Goal: Task Accomplishment & Management: Complete application form

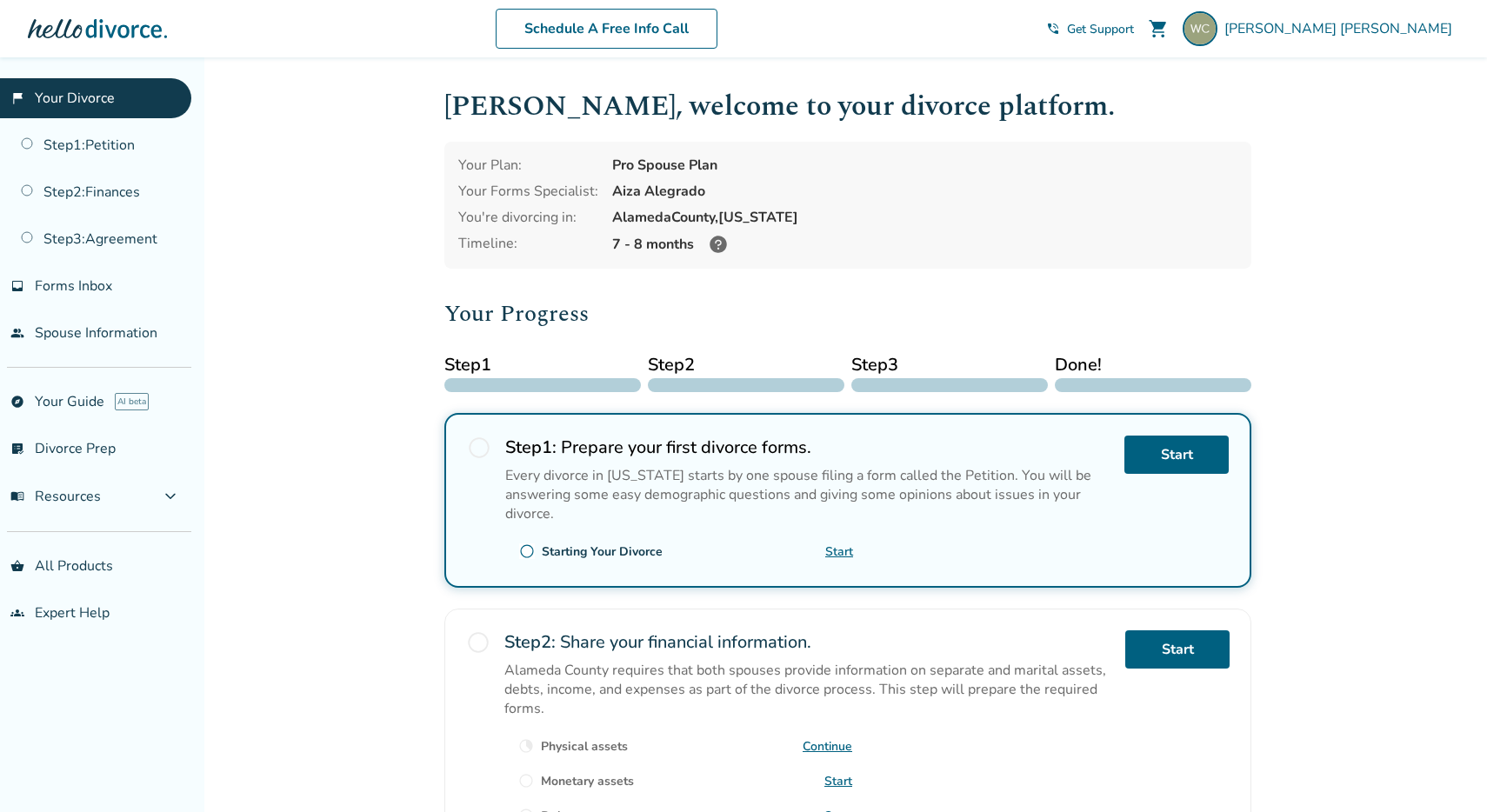
scroll to position [178, 0]
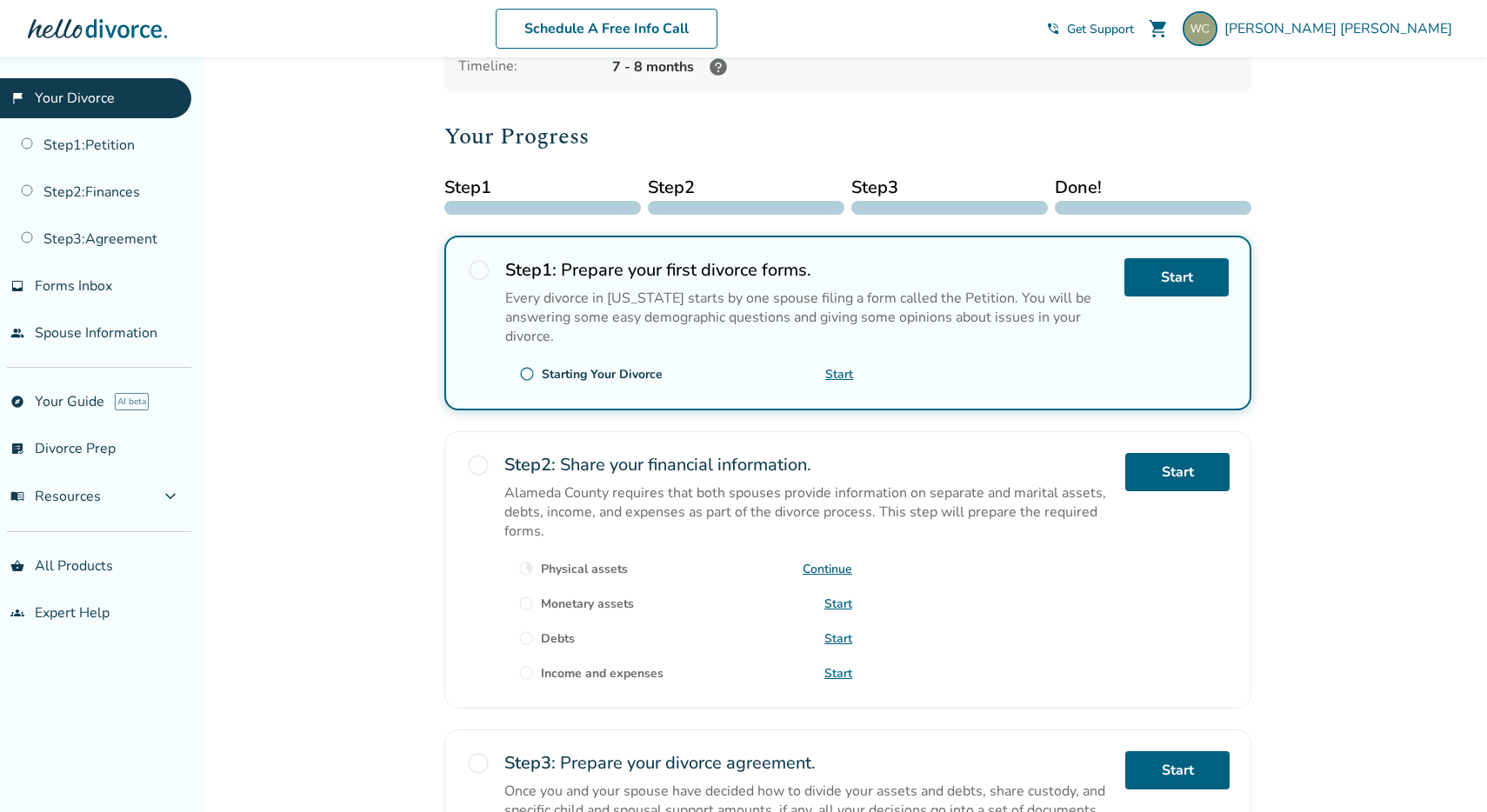
click at [481, 459] on span "radio_button_unchecked" at bounding box center [478, 465] width 24 height 24
click at [1166, 454] on link "Start" at bounding box center [1177, 472] width 104 height 38
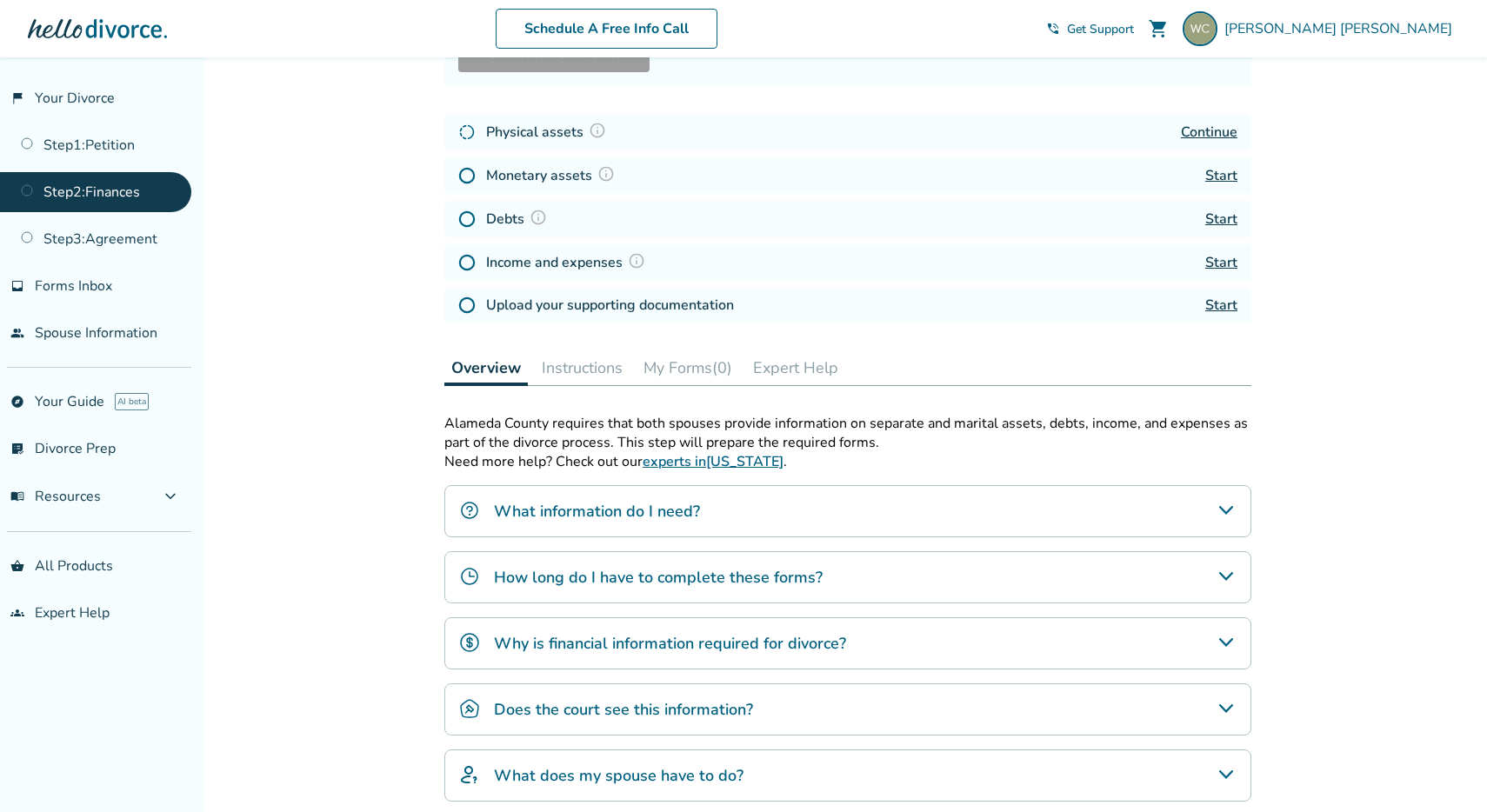
scroll to position [117, 0]
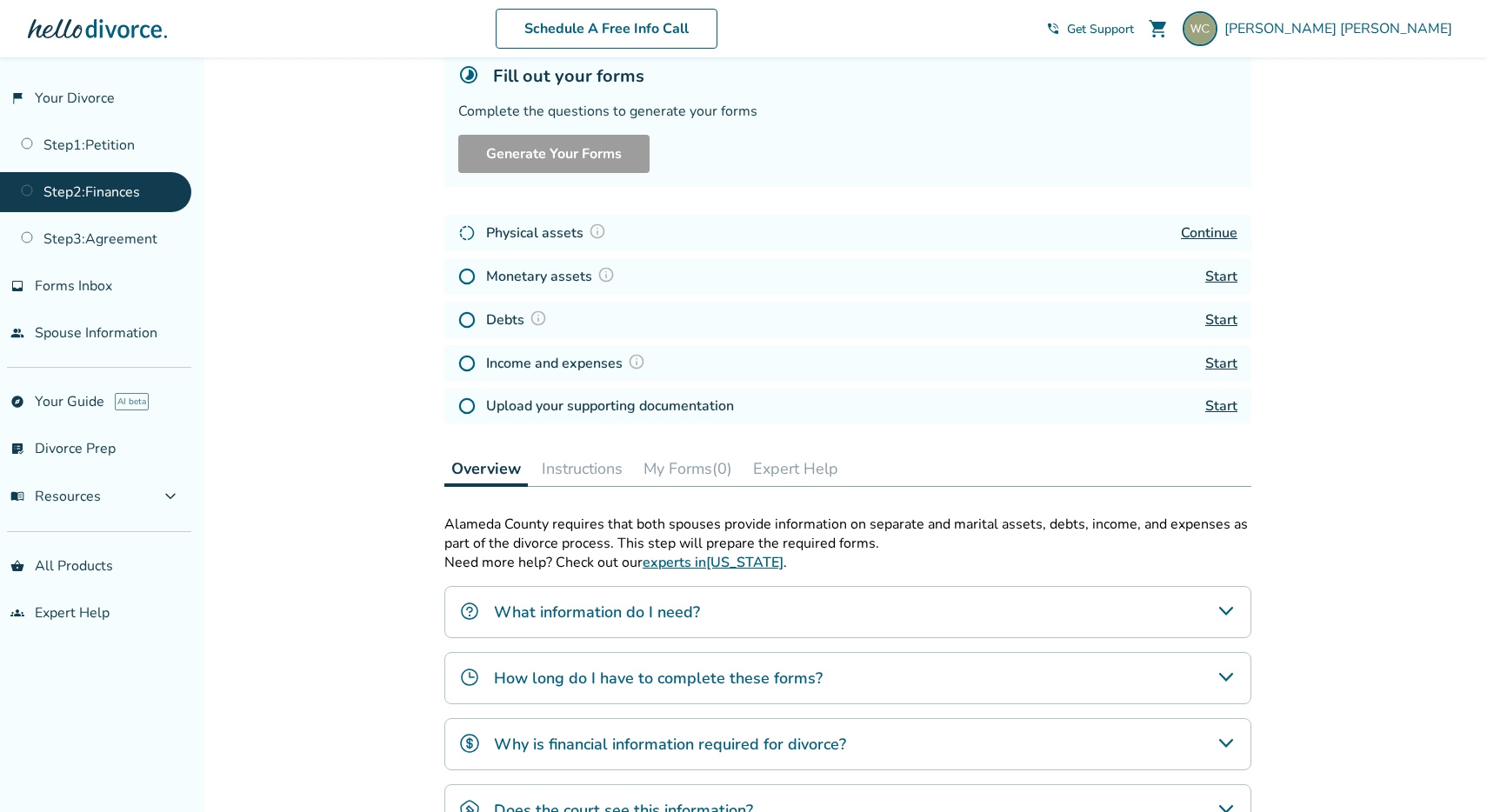
click at [1206, 222] on div "Continue" at bounding box center [1210, 232] width 57 height 20
click at [1199, 234] on link "Continue" at bounding box center [1210, 233] width 57 height 20
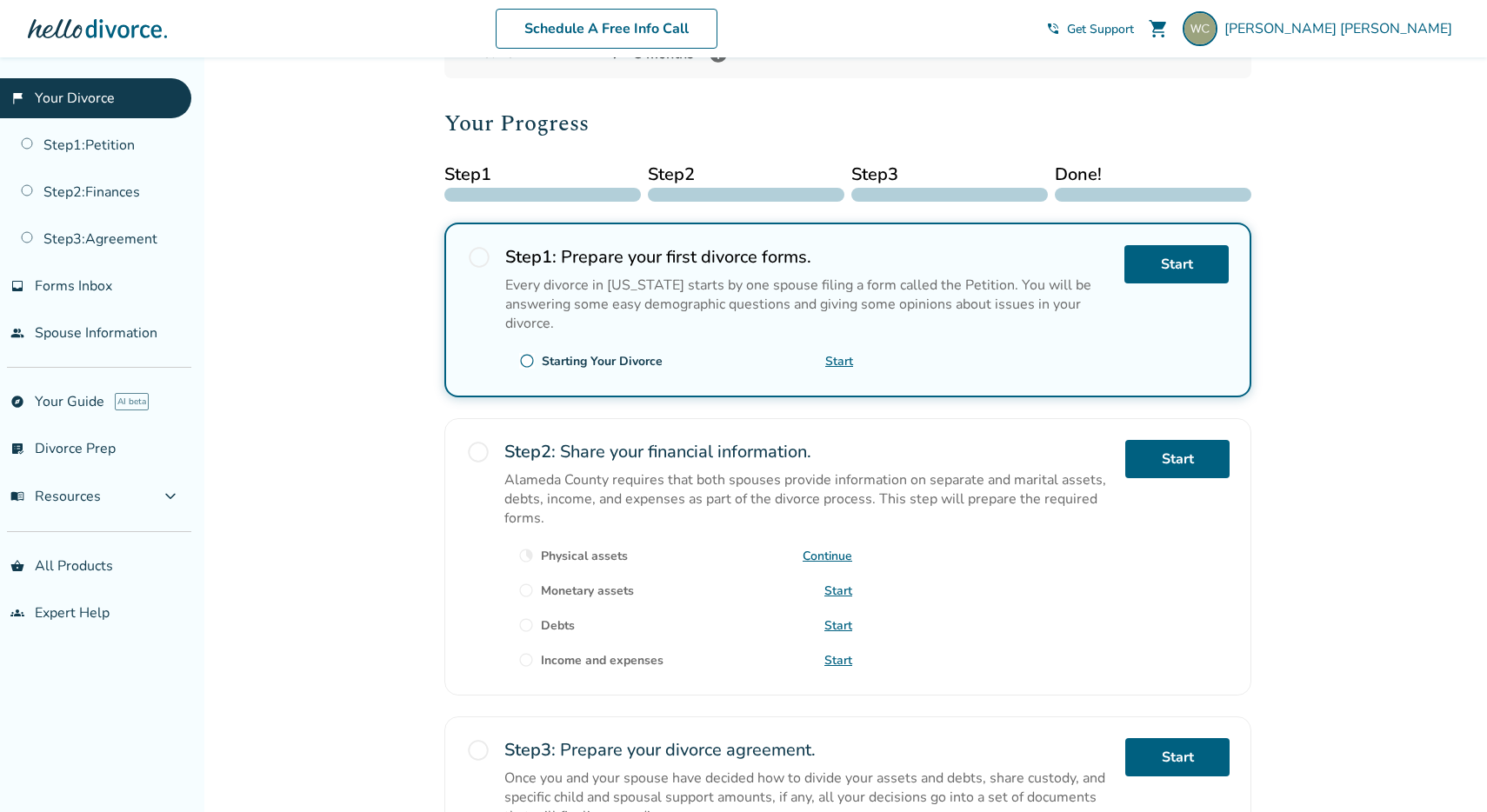
scroll to position [181, 0]
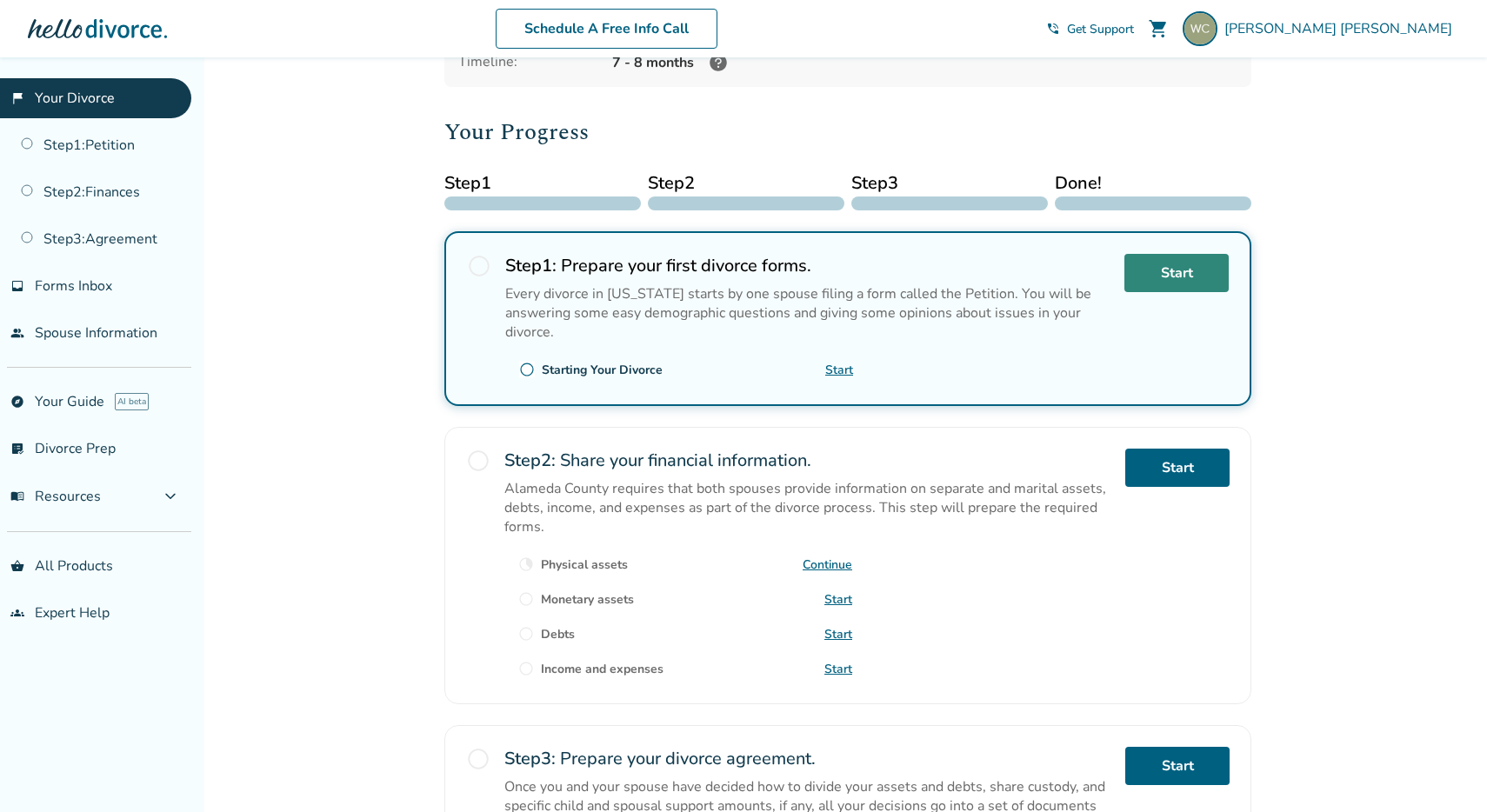
click at [1166, 266] on link "Start" at bounding box center [1176, 273] width 104 height 38
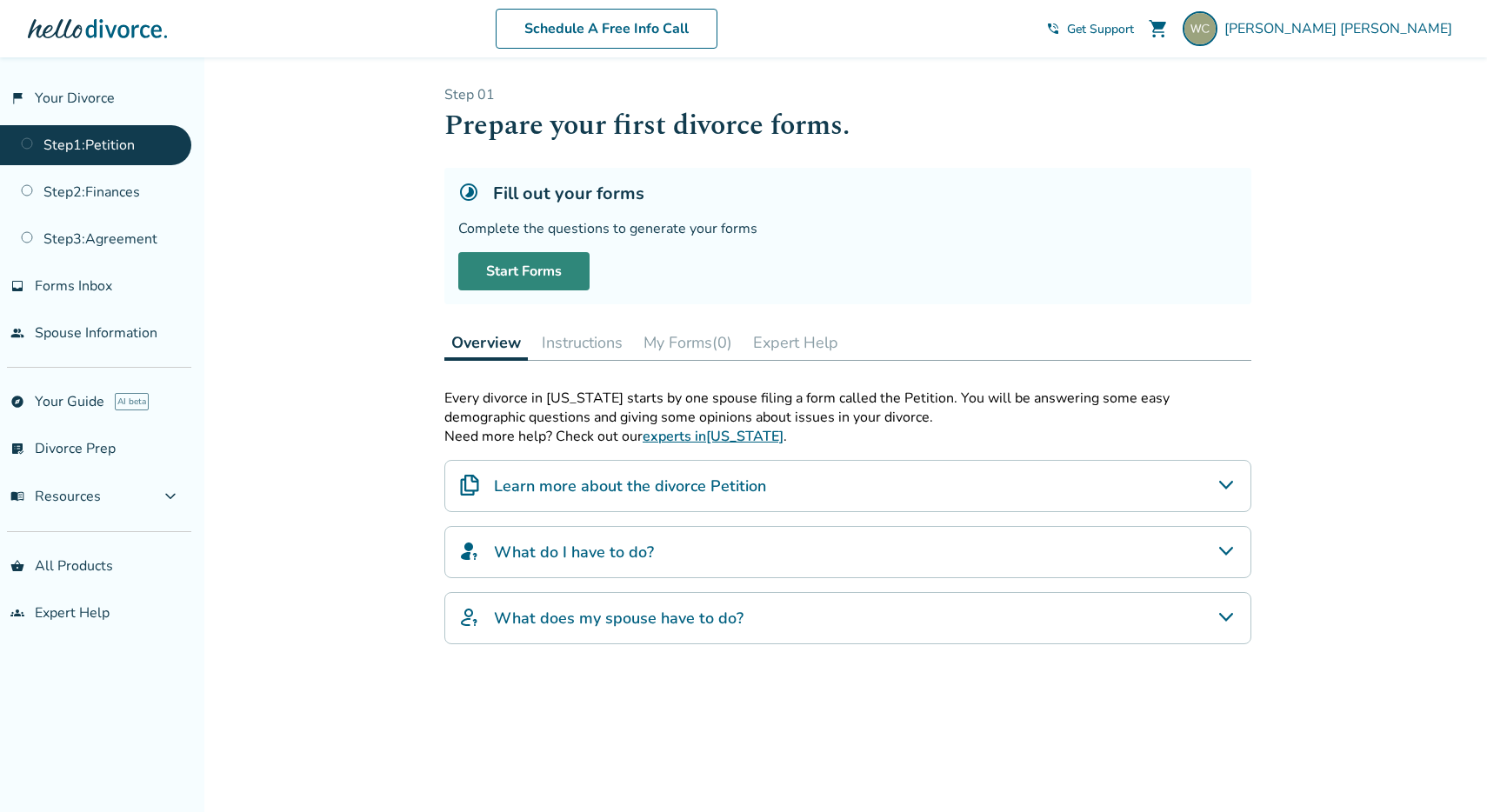
click at [544, 278] on link "Start Forms" at bounding box center [524, 271] width 132 height 38
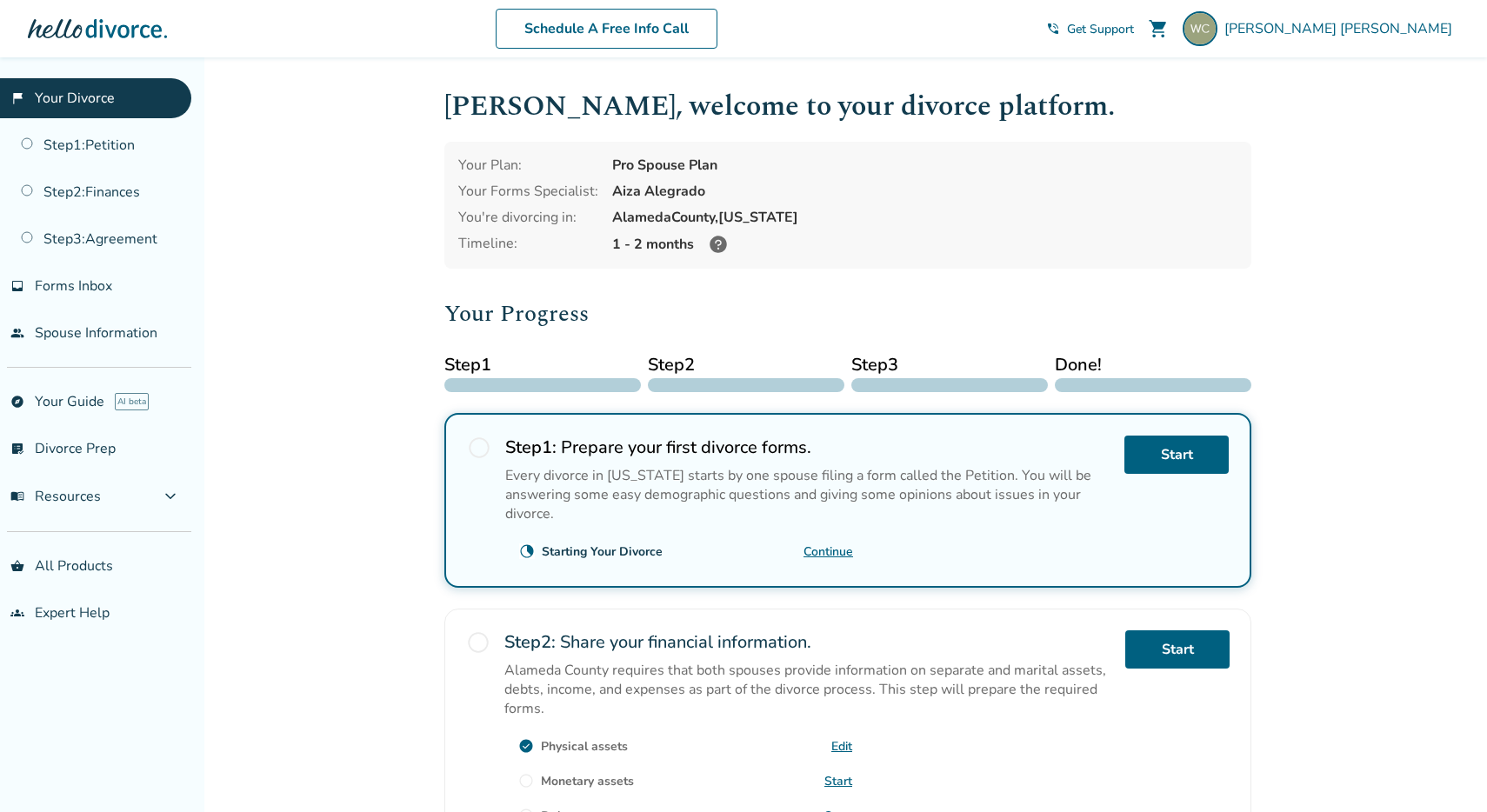
scroll to position [353, 0]
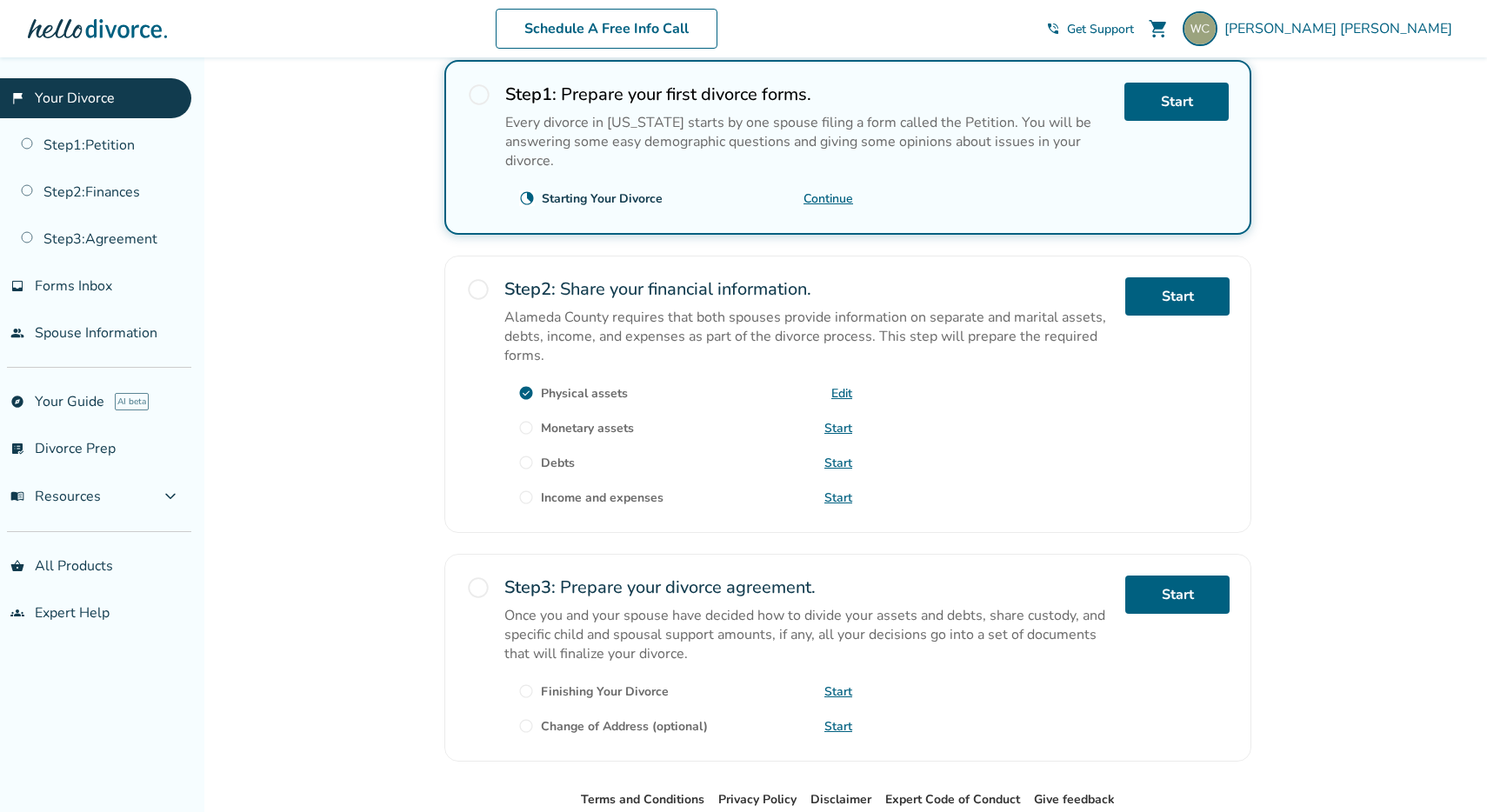
click at [848, 427] on link "Start" at bounding box center [838, 428] width 28 height 17
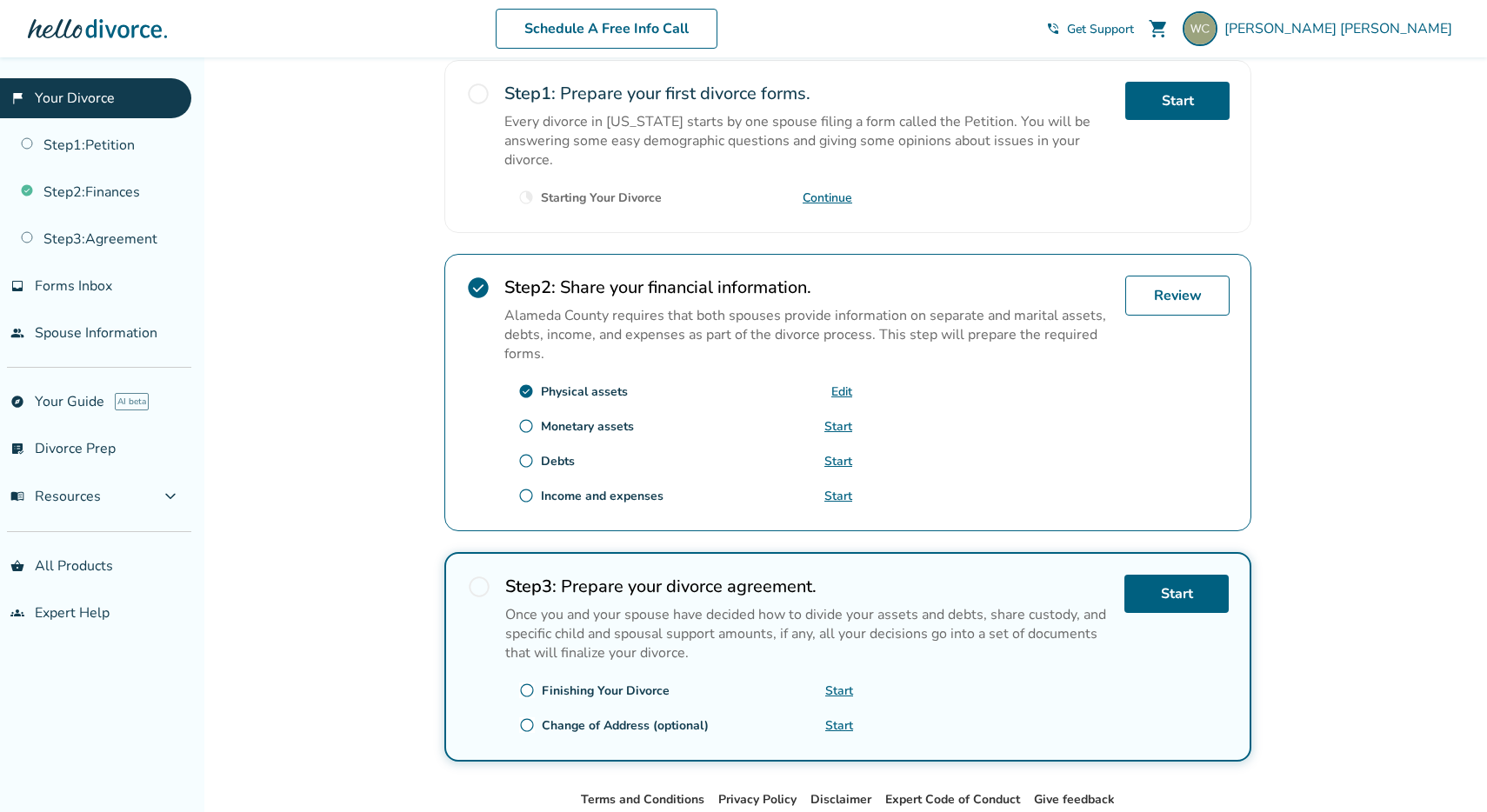
click at [836, 454] on link "Start" at bounding box center [838, 462] width 28 height 17
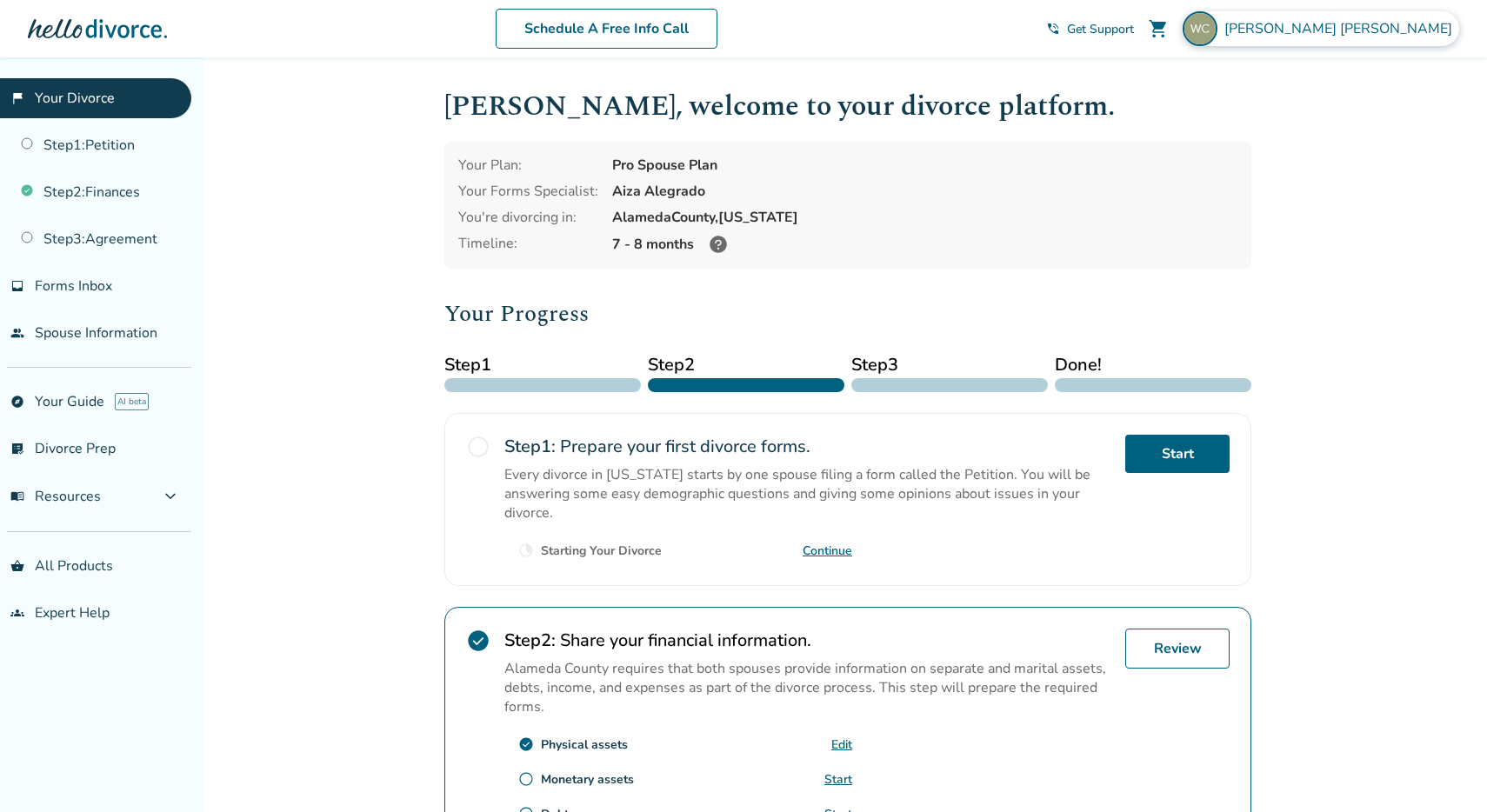
click at [1364, 27] on span "William Campbell" at bounding box center [1342, 29] width 235 height 20
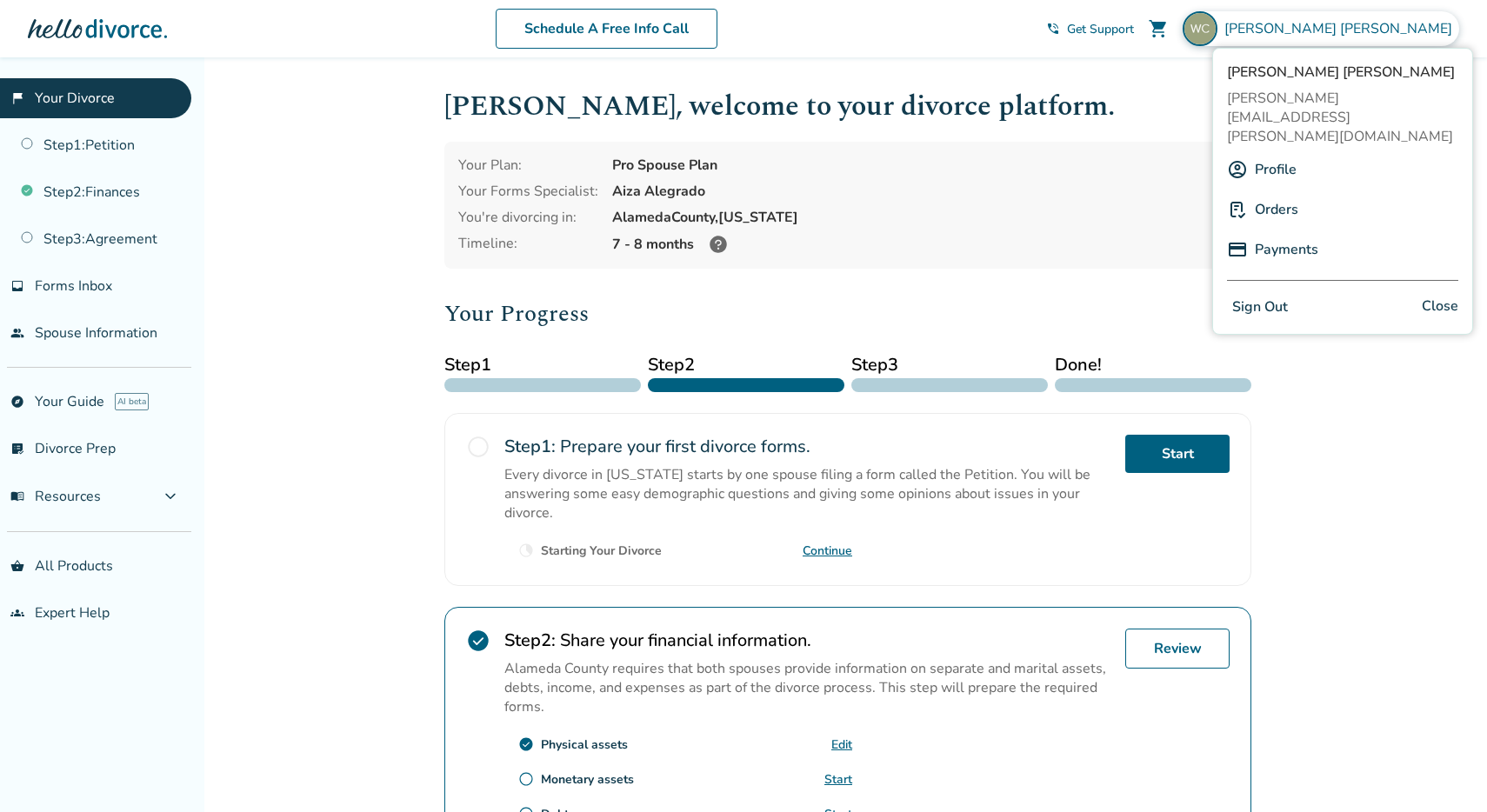
click at [1279, 295] on button "Sign Out" at bounding box center [1260, 308] width 66 height 25
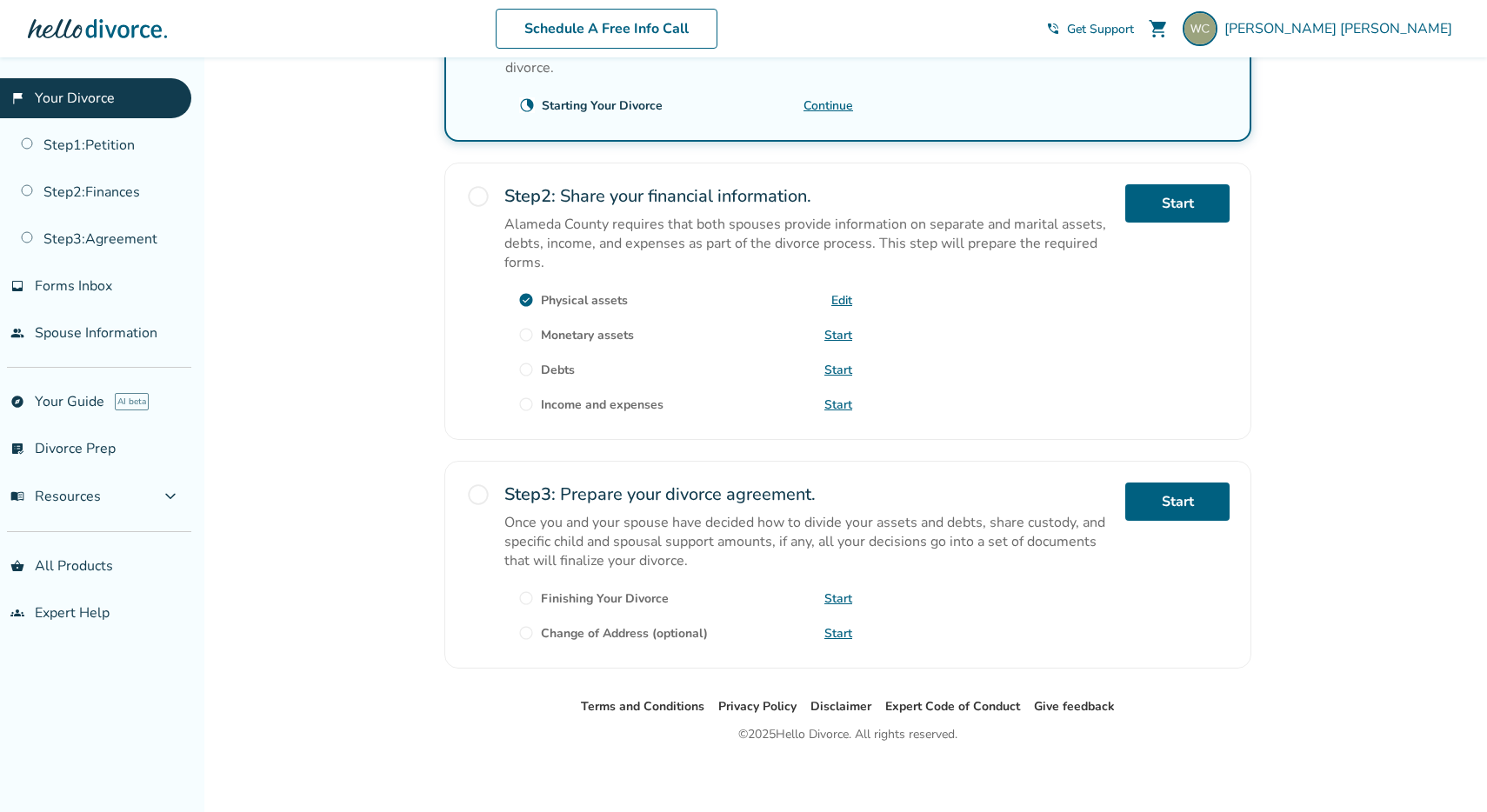
scroll to position [446, 0]
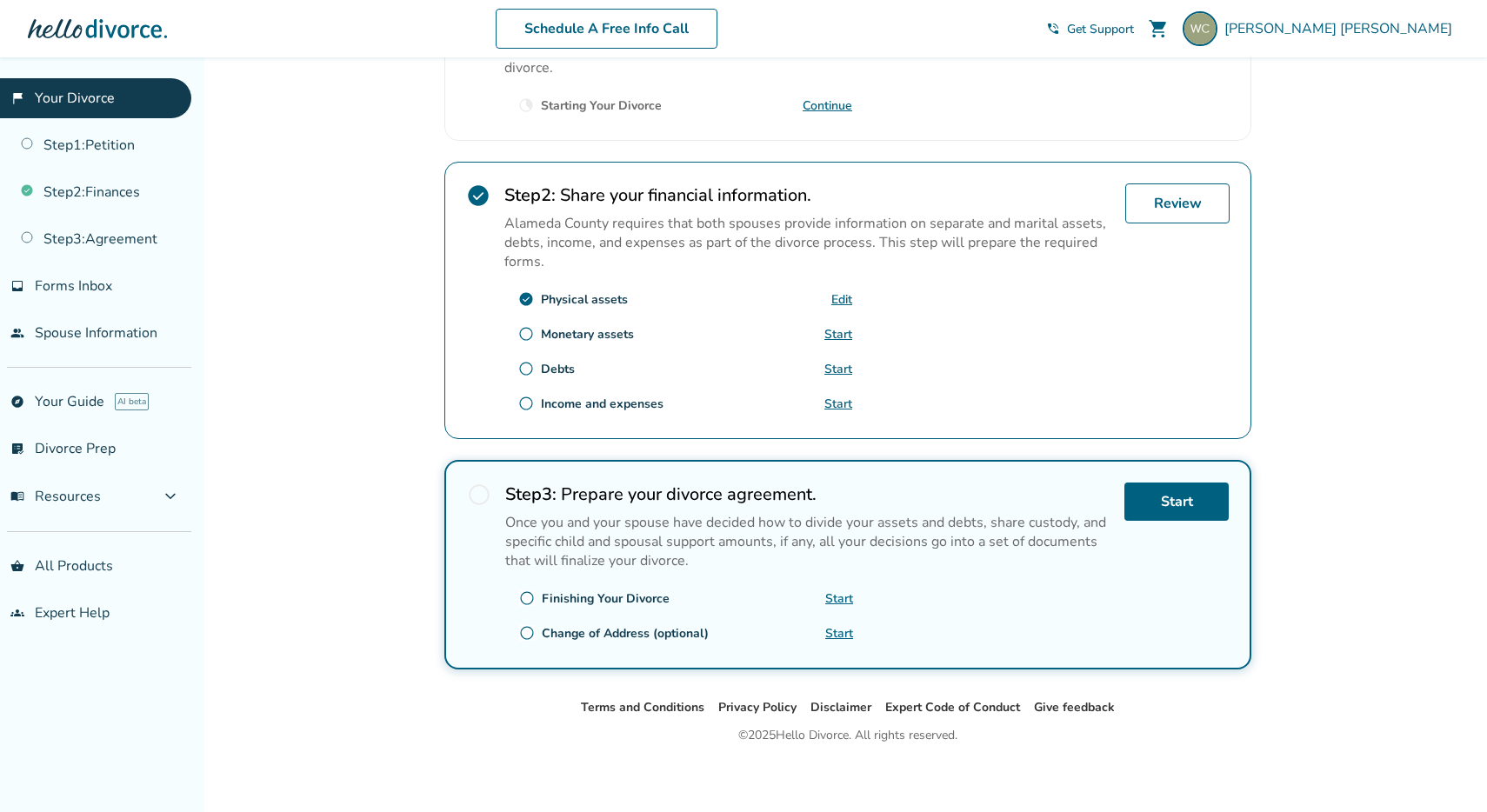
click at [837, 329] on link "Start" at bounding box center [838, 334] width 28 height 17
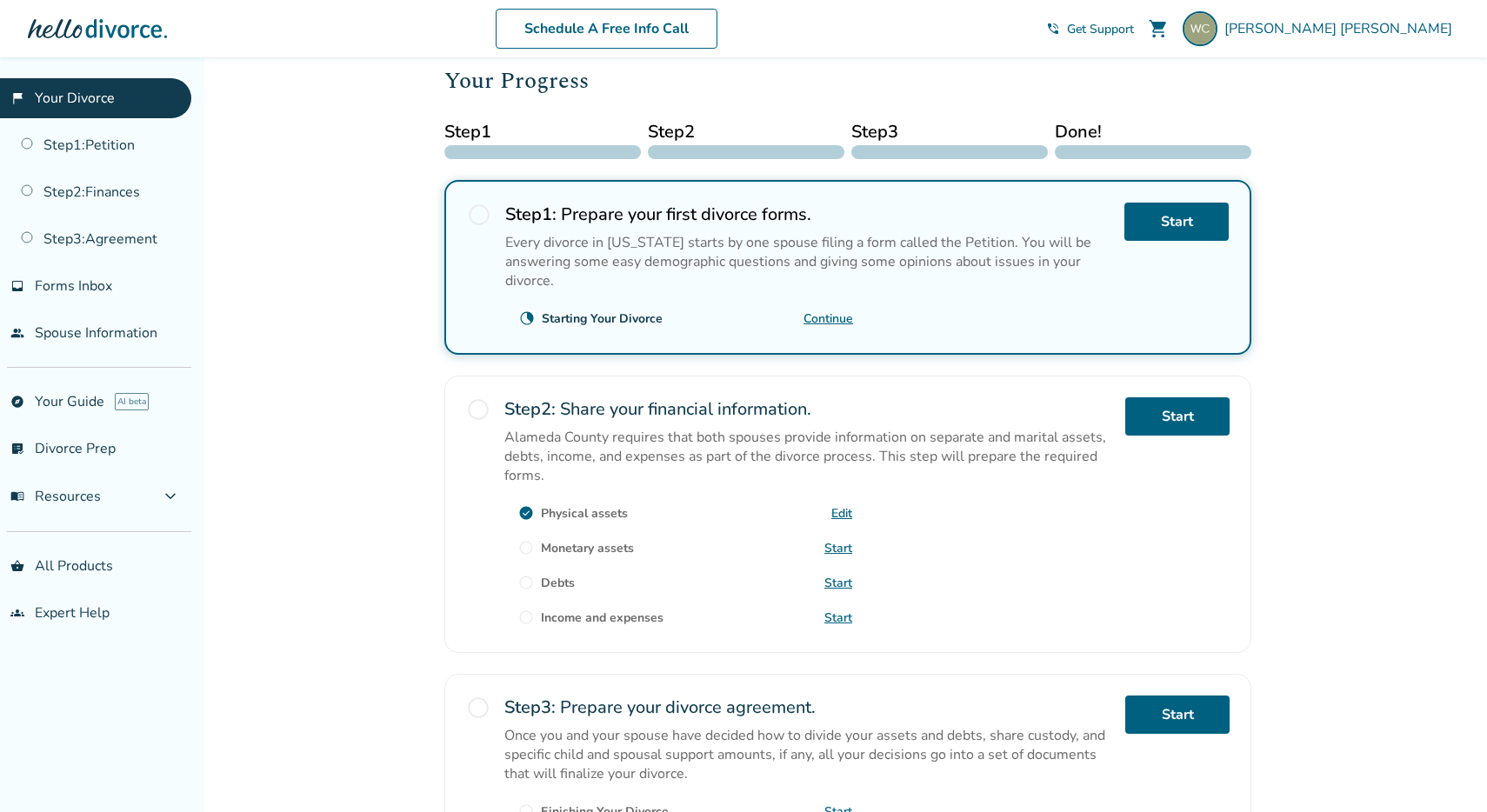
scroll to position [278, 0]
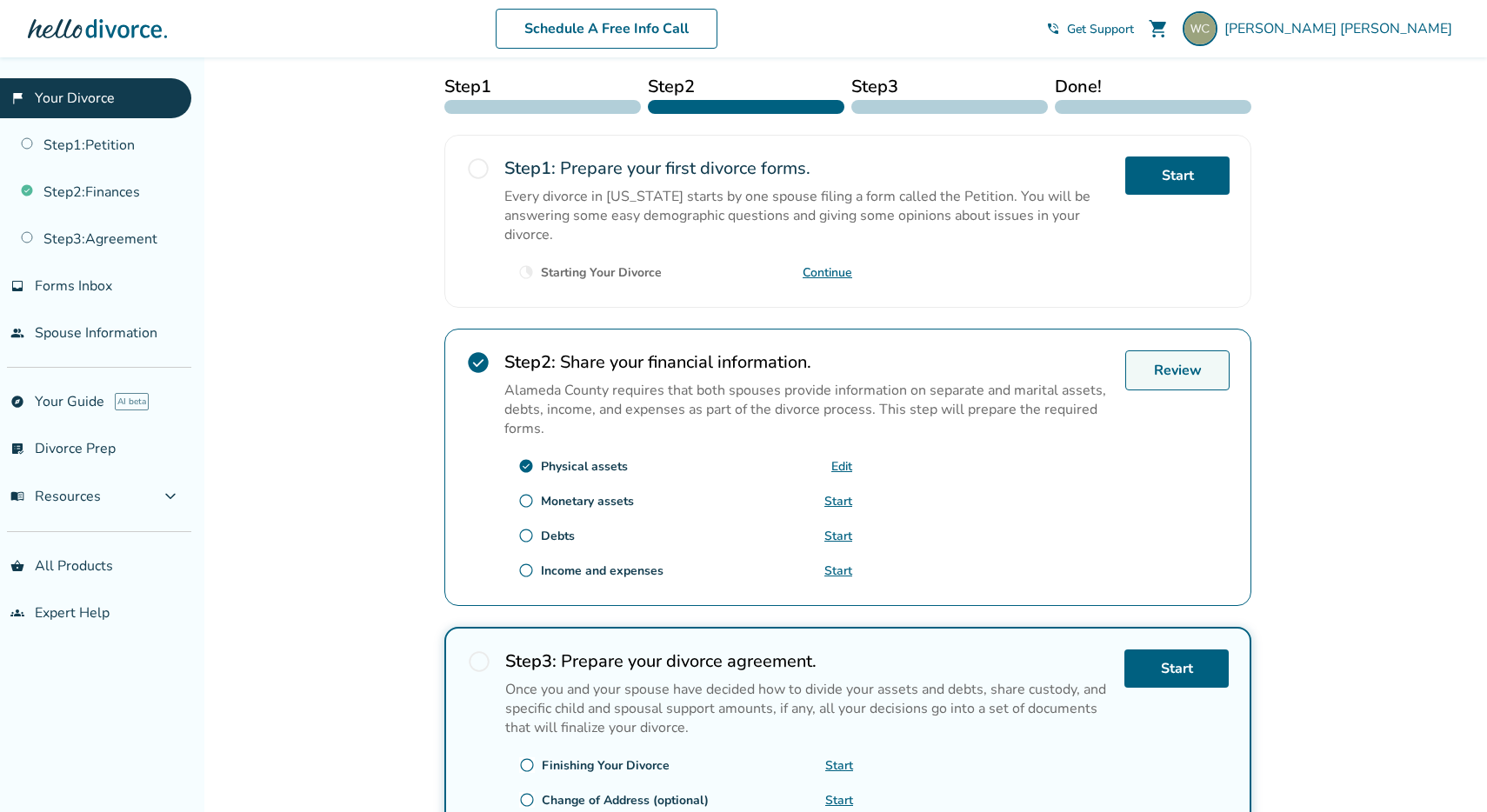
click at [1147, 356] on link "Review" at bounding box center [1177, 370] width 104 height 40
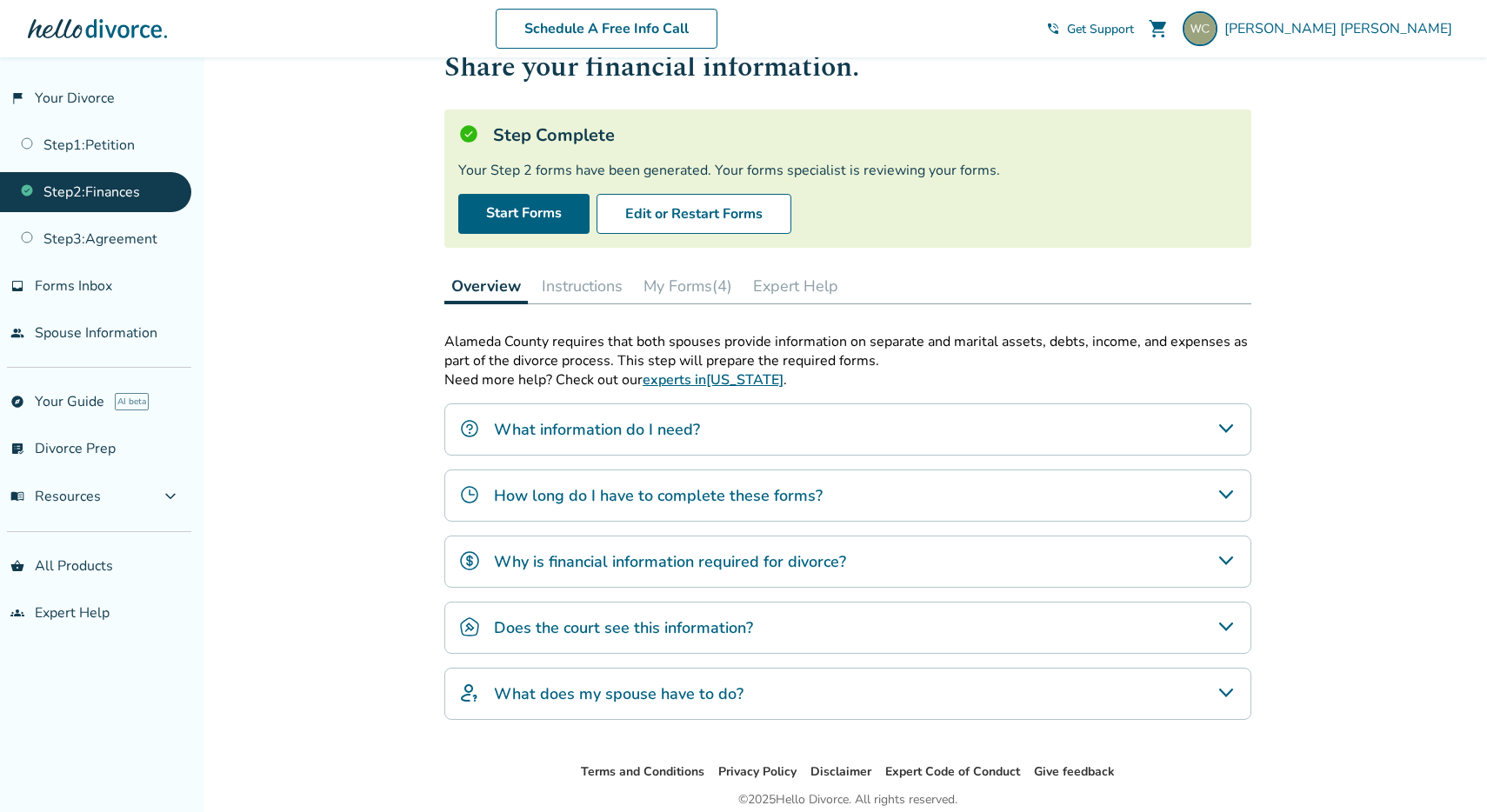
scroll to position [65, 0]
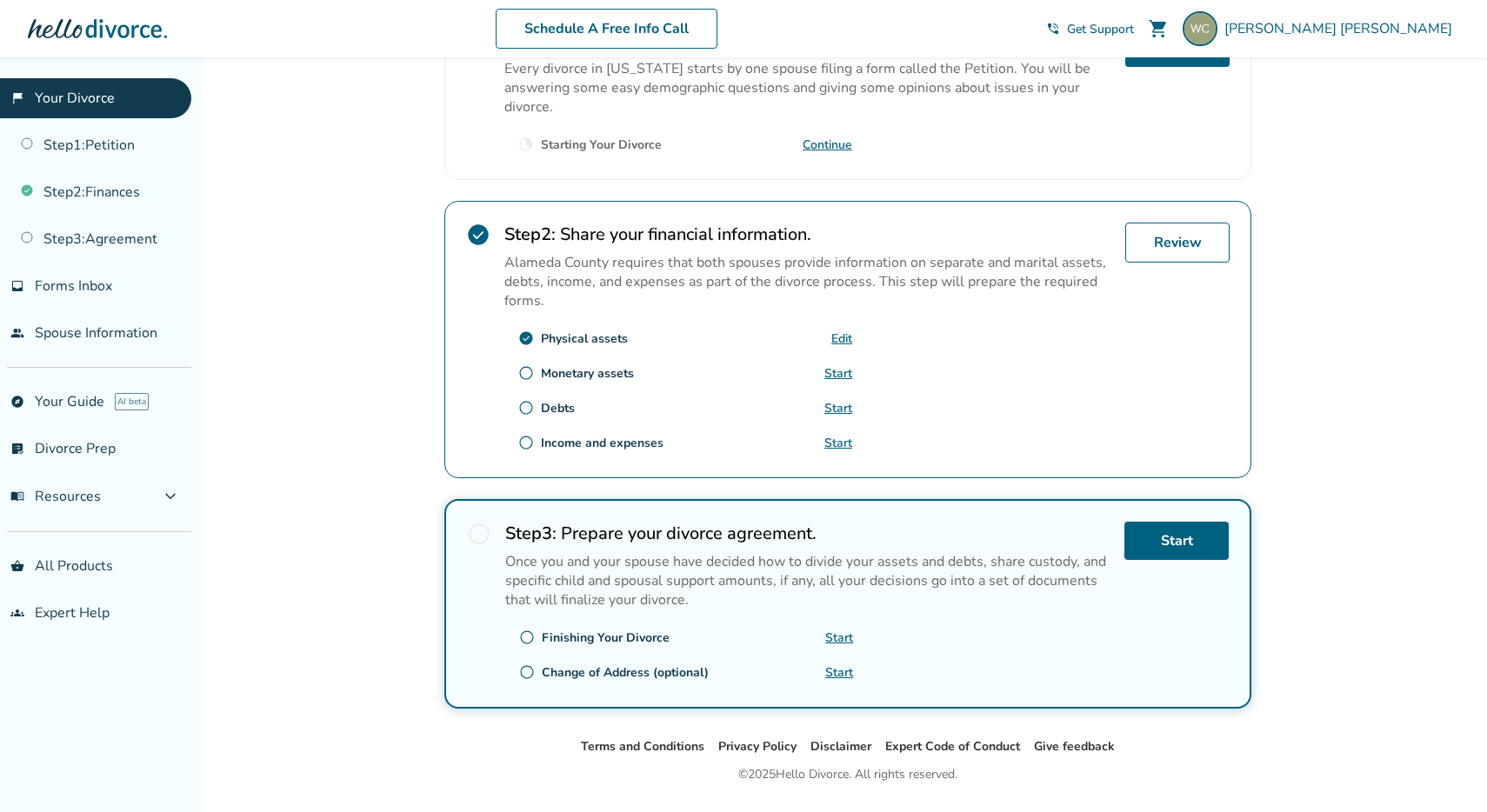
scroll to position [412, 0]
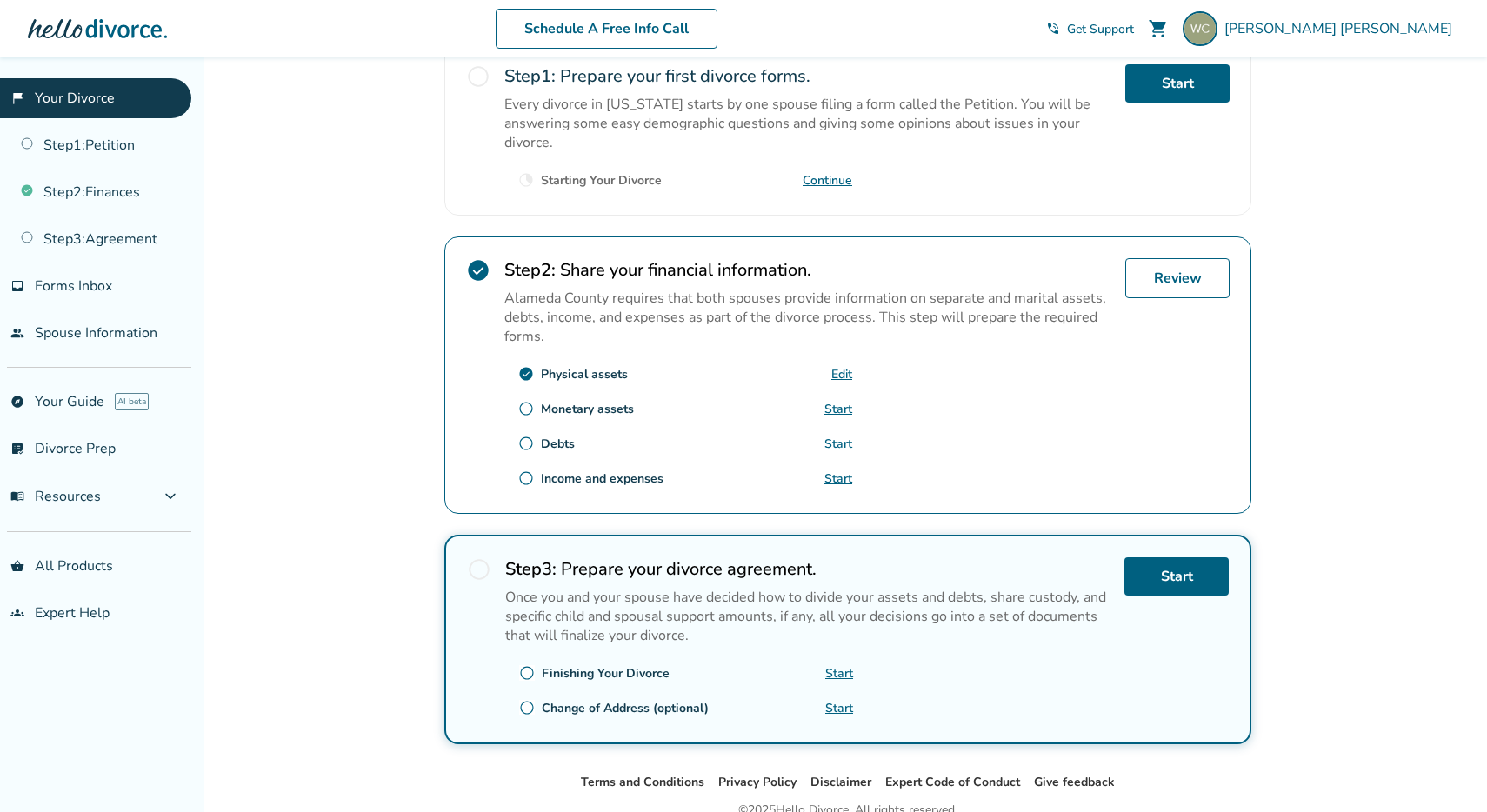
scroll to position [446, 0]
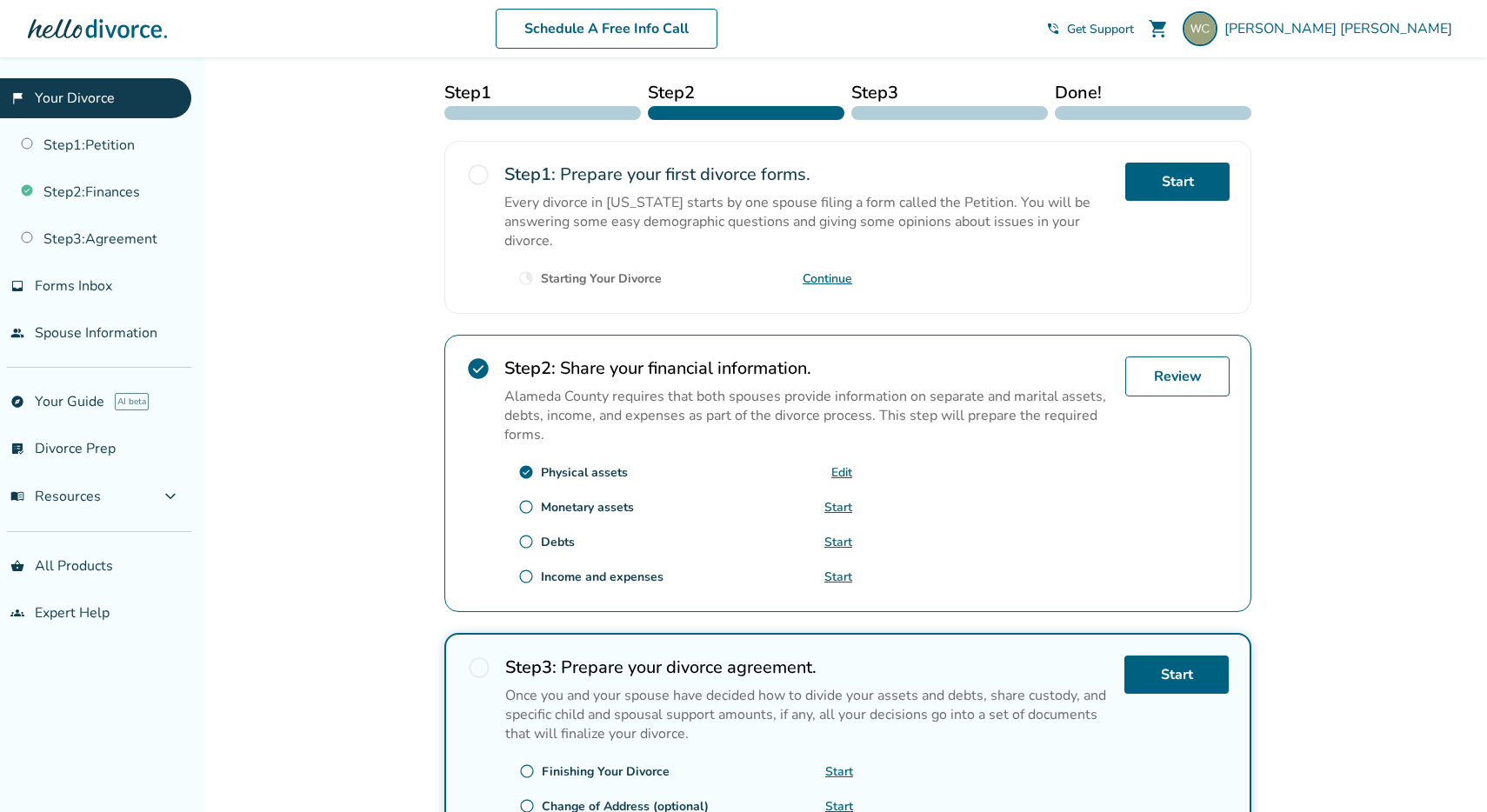
scroll to position [446, 0]
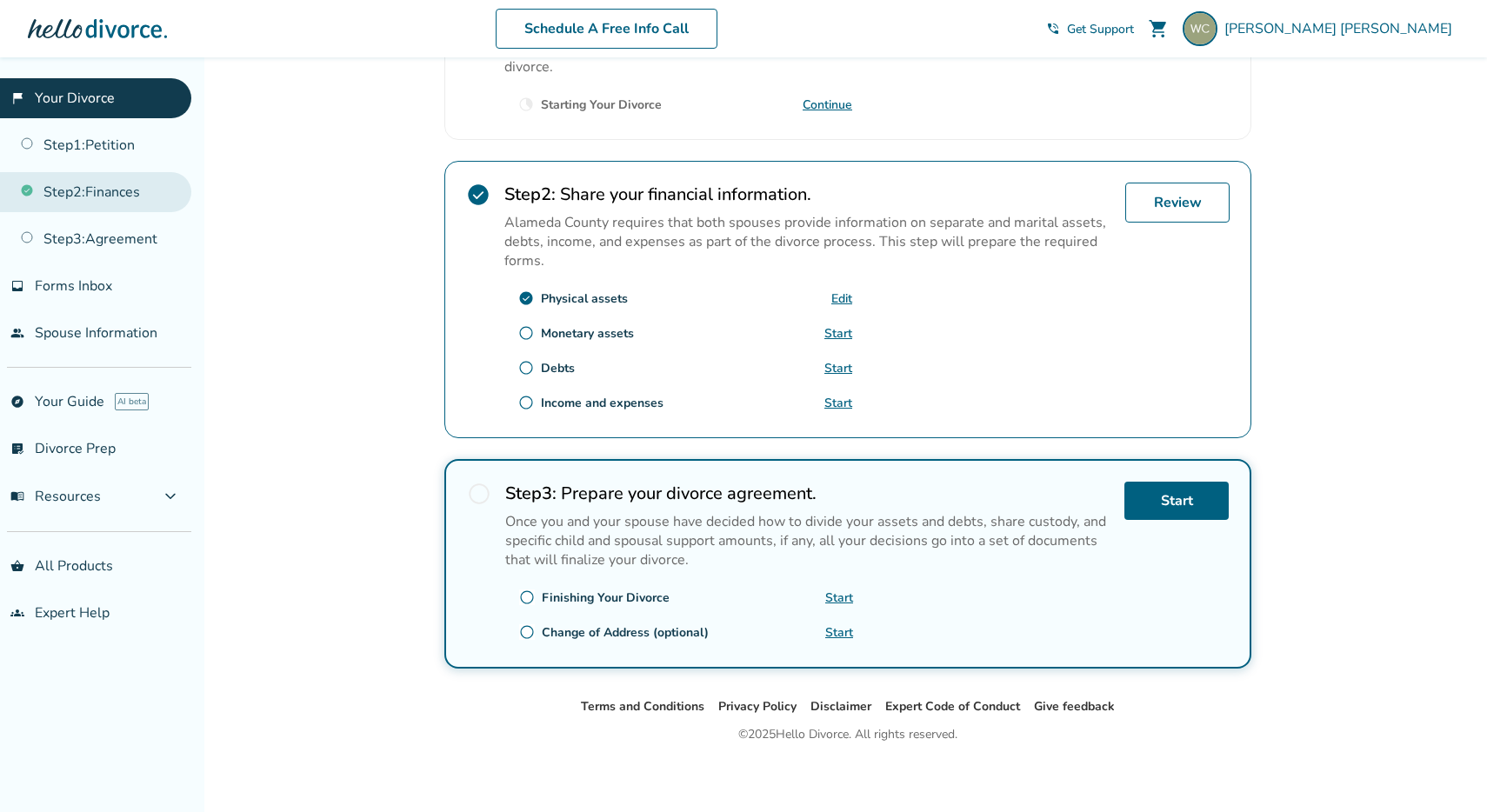
click at [104, 176] on link "Step 2 : Finances" at bounding box center [95, 192] width 191 height 40
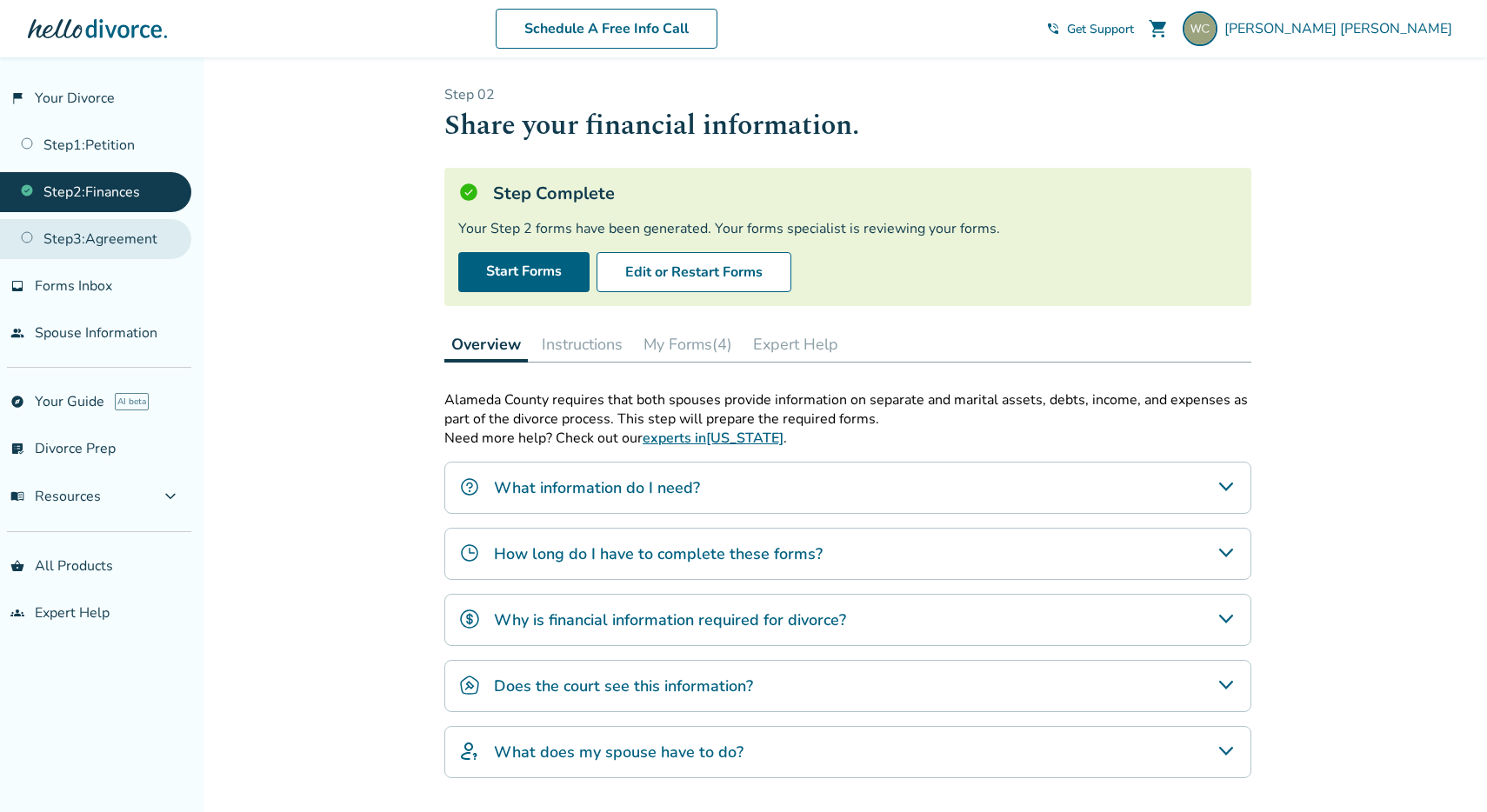
click at [124, 225] on link "Step 3 : Agreement" at bounding box center [95, 238] width 191 height 40
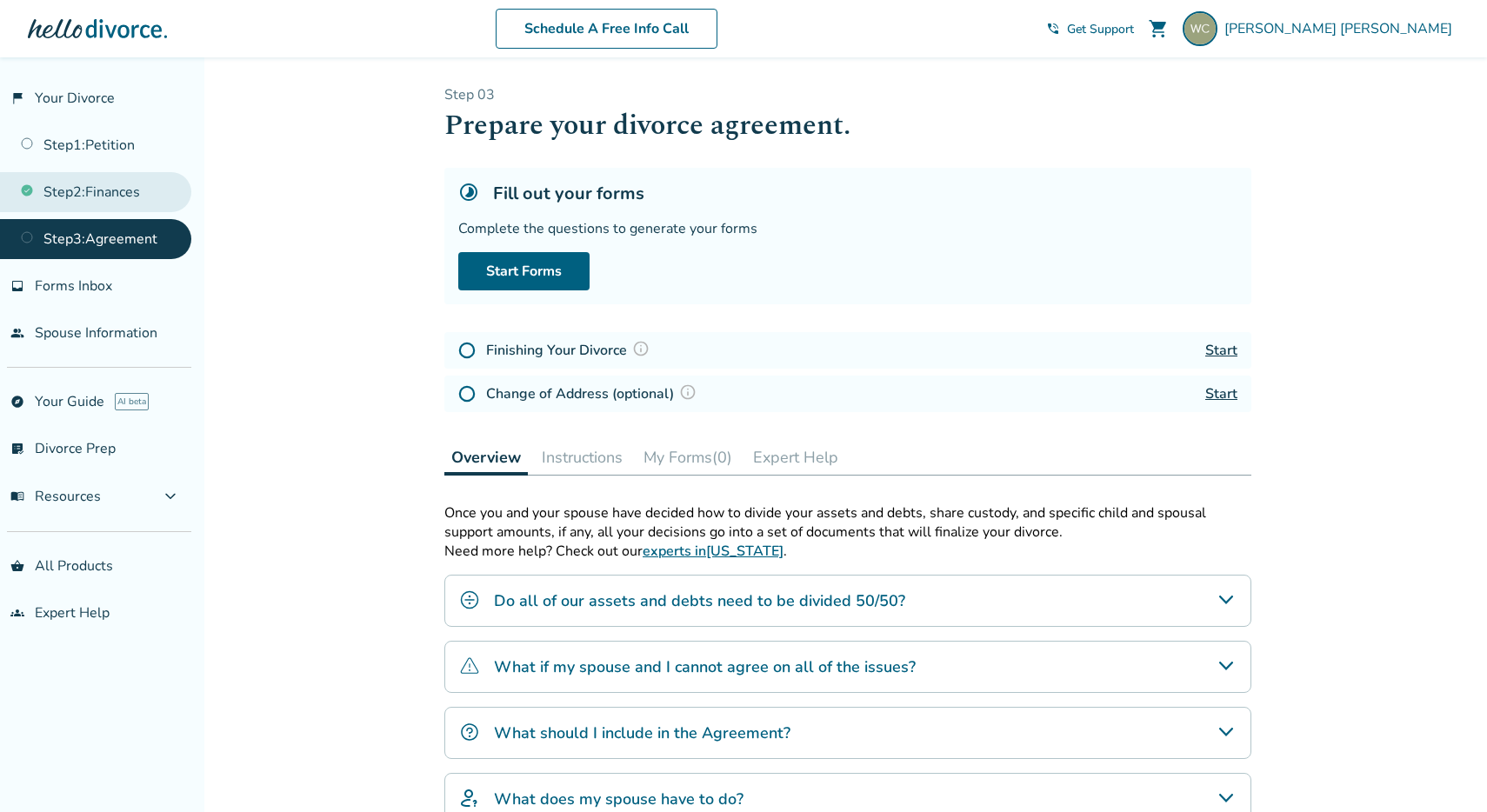
click at [117, 189] on link "Step 2 : Finances" at bounding box center [95, 192] width 191 height 40
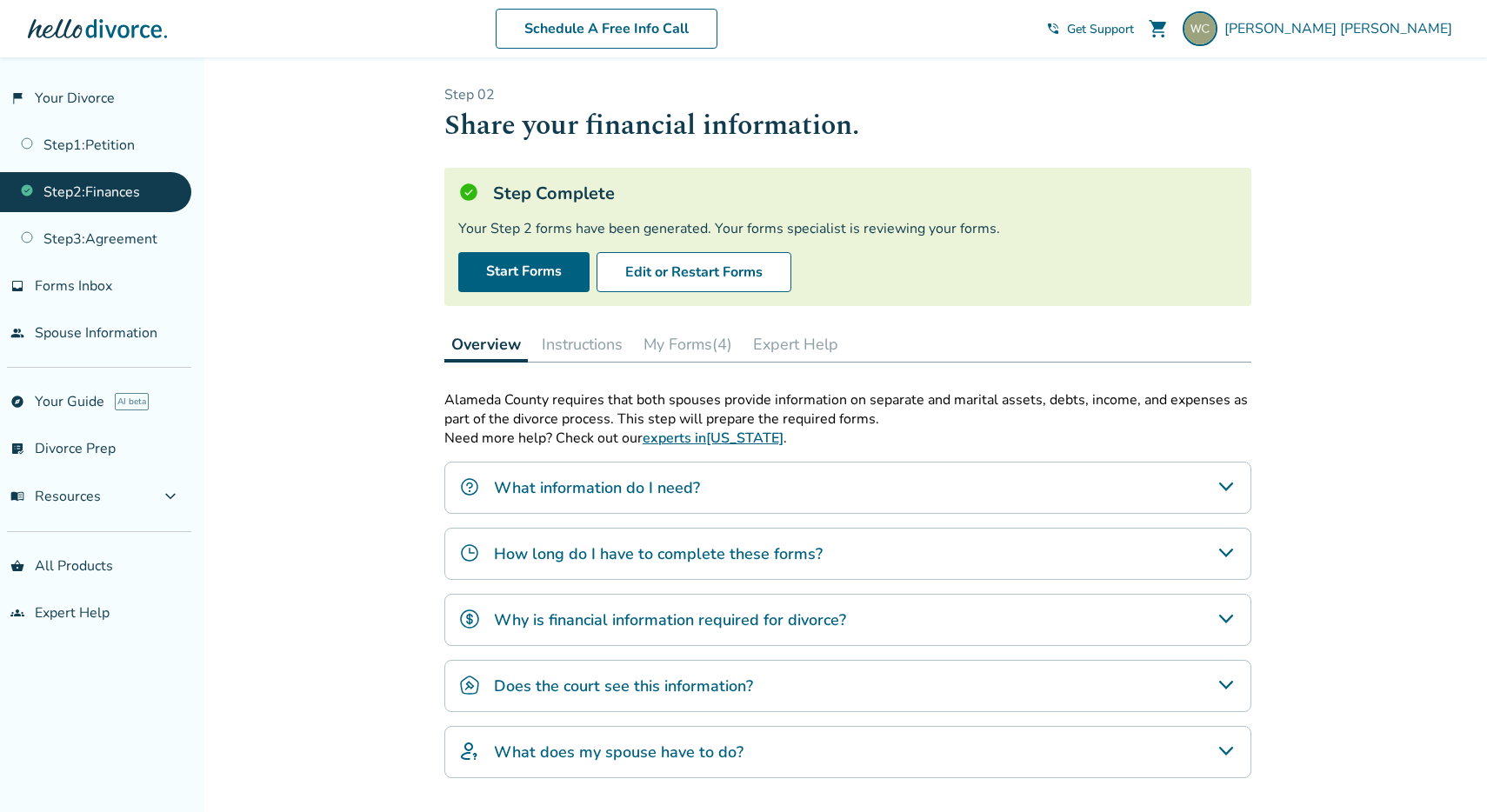
click at [606, 356] on button "Instructions" at bounding box center [582, 344] width 95 height 35
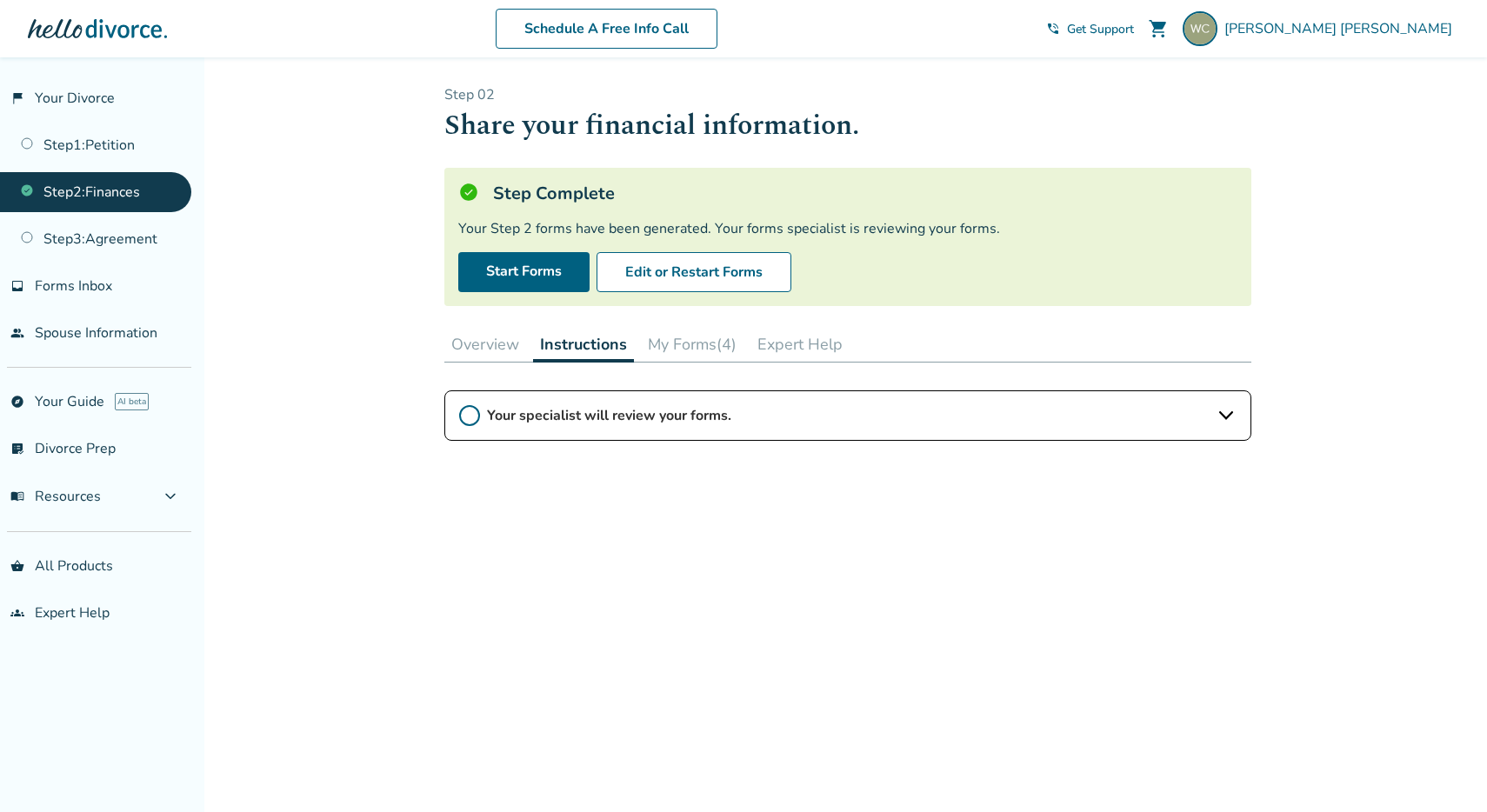
click at [671, 350] on button "My Forms (4)" at bounding box center [692, 344] width 102 height 35
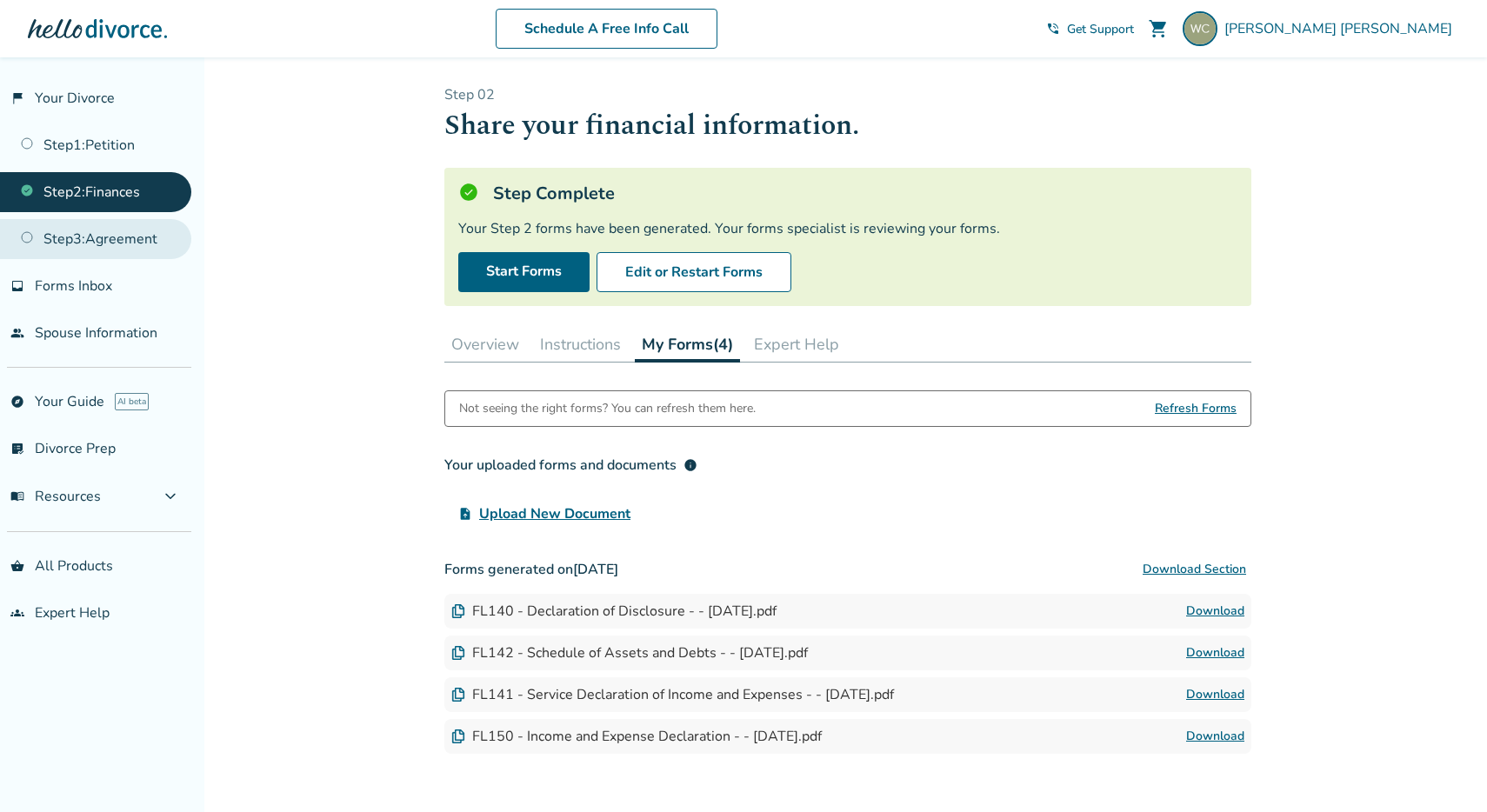
click at [164, 231] on link "Step 3 : Agreement" at bounding box center [95, 238] width 191 height 40
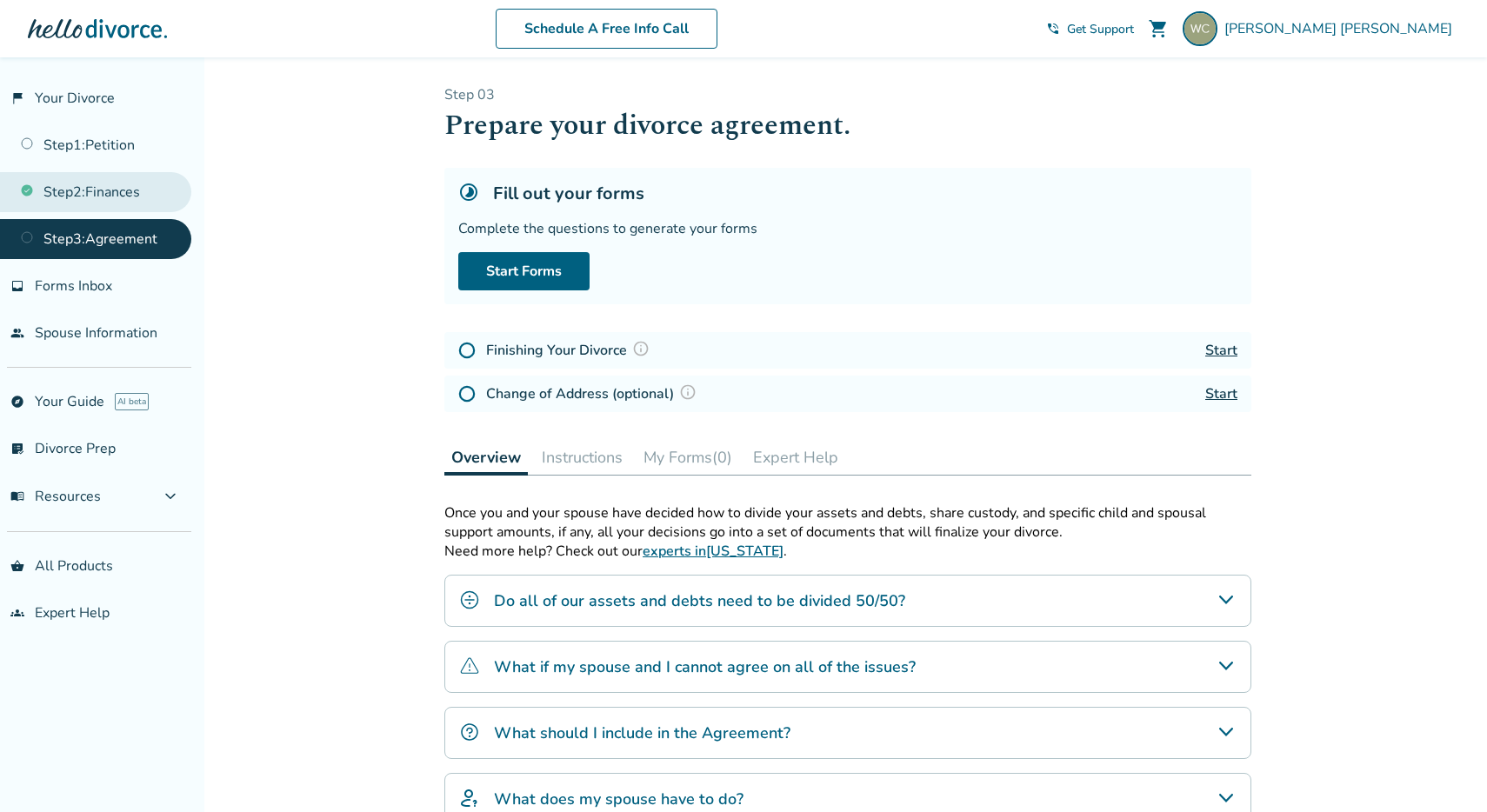
click at [149, 201] on link "Step 2 : Finances" at bounding box center [95, 192] width 191 height 40
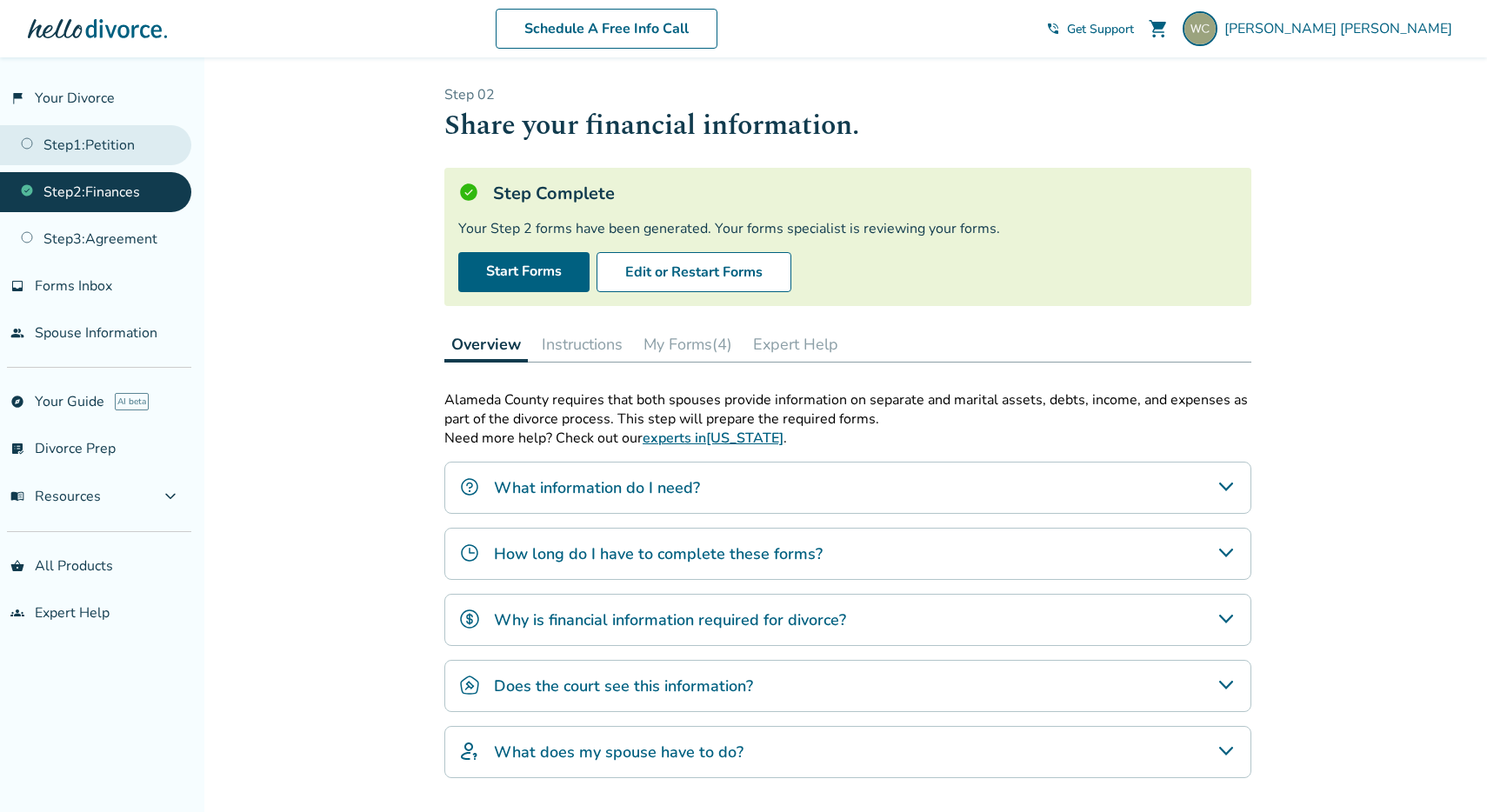
click at [133, 152] on link "Step 1 : Petition" at bounding box center [95, 145] width 191 height 40
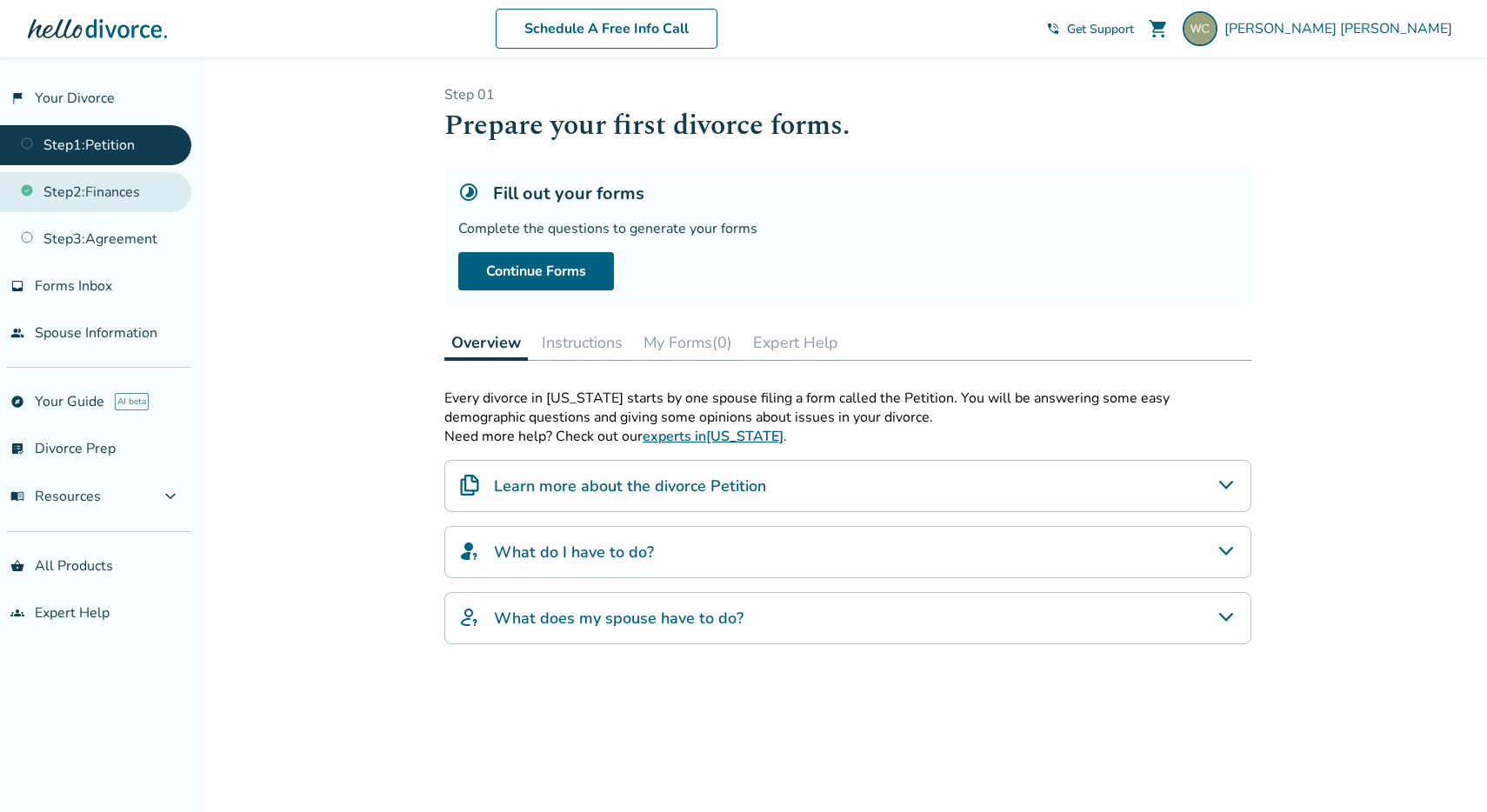
click at [135, 205] on link "Step 2 : Finances" at bounding box center [95, 192] width 191 height 40
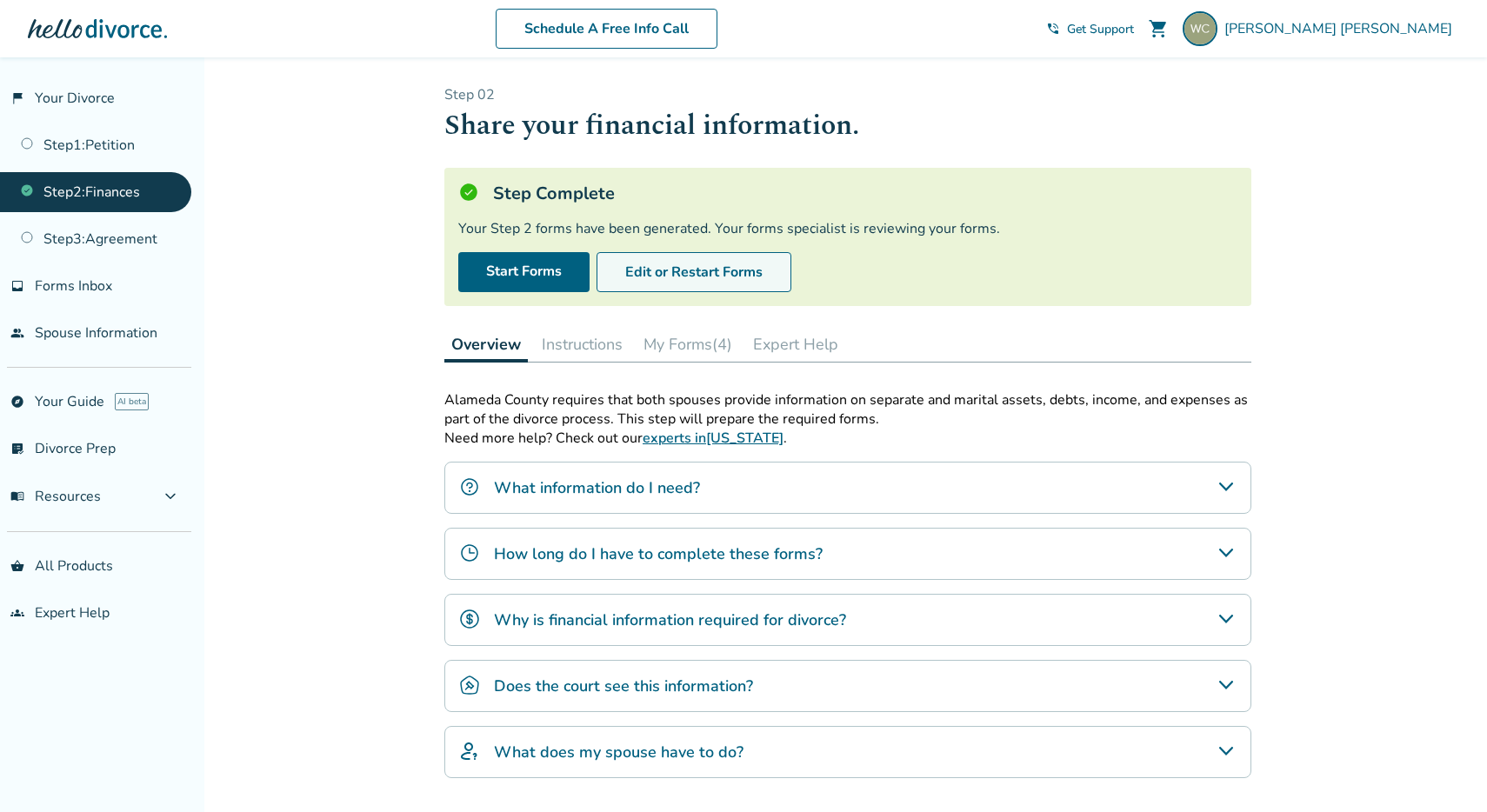
click at [636, 282] on button "Edit or Restart Forms" at bounding box center [694, 272] width 195 height 40
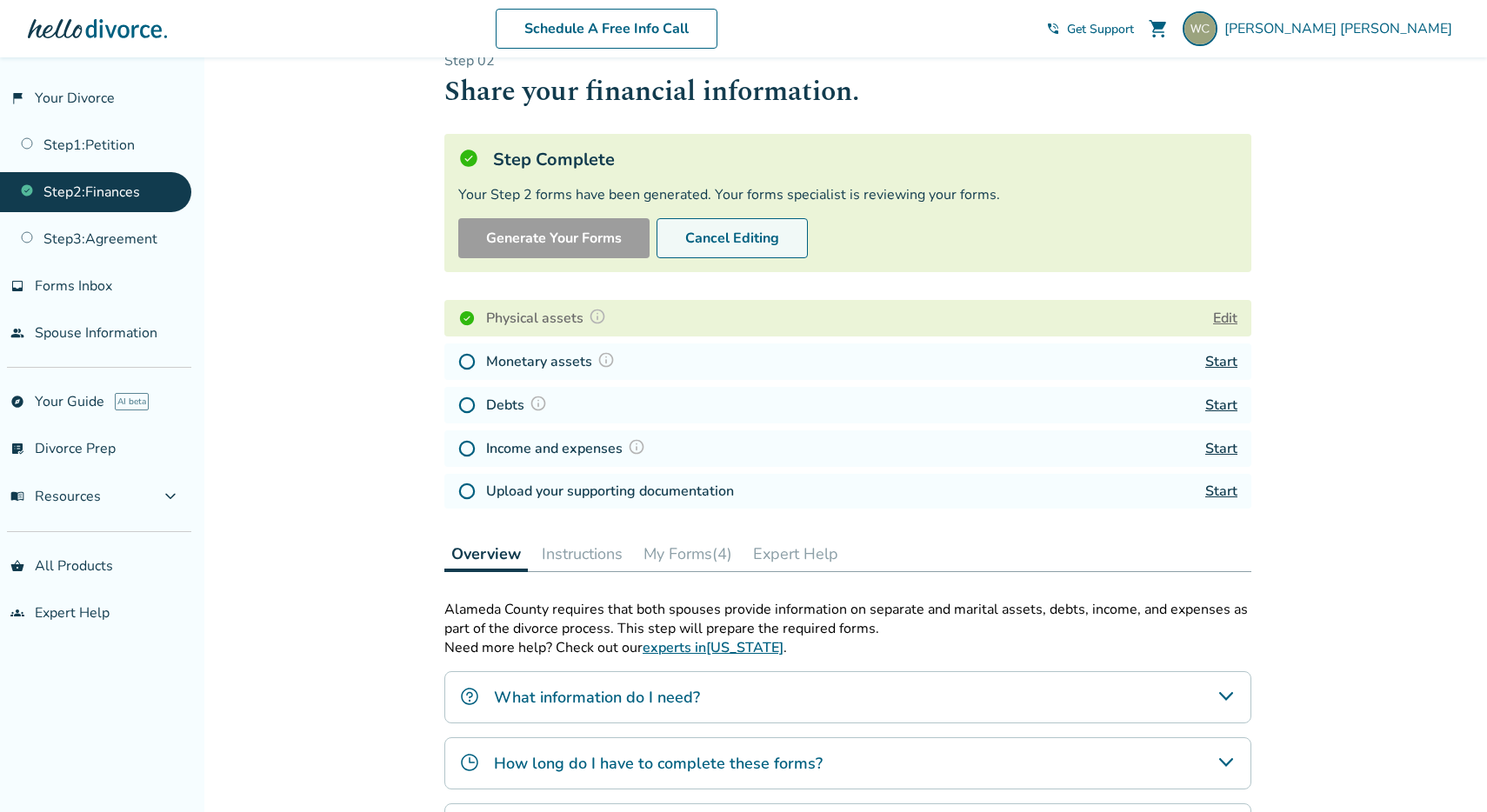
scroll to position [174, 0]
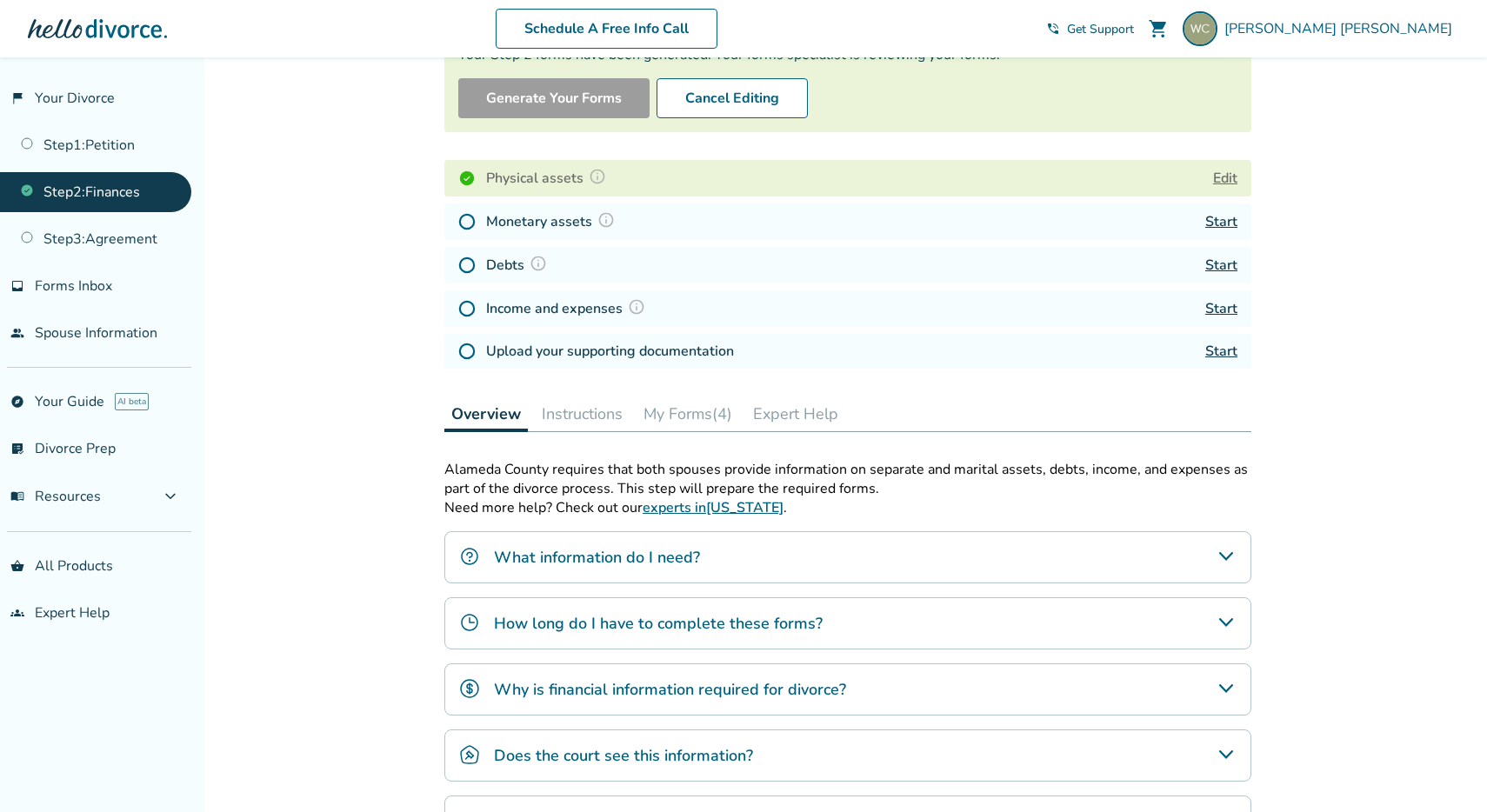
click at [393, 363] on div "Added to cart Step 0 2 Share your financial information. Step Complete Your Ste…" at bounding box center [744, 447] width 1487 height 1128
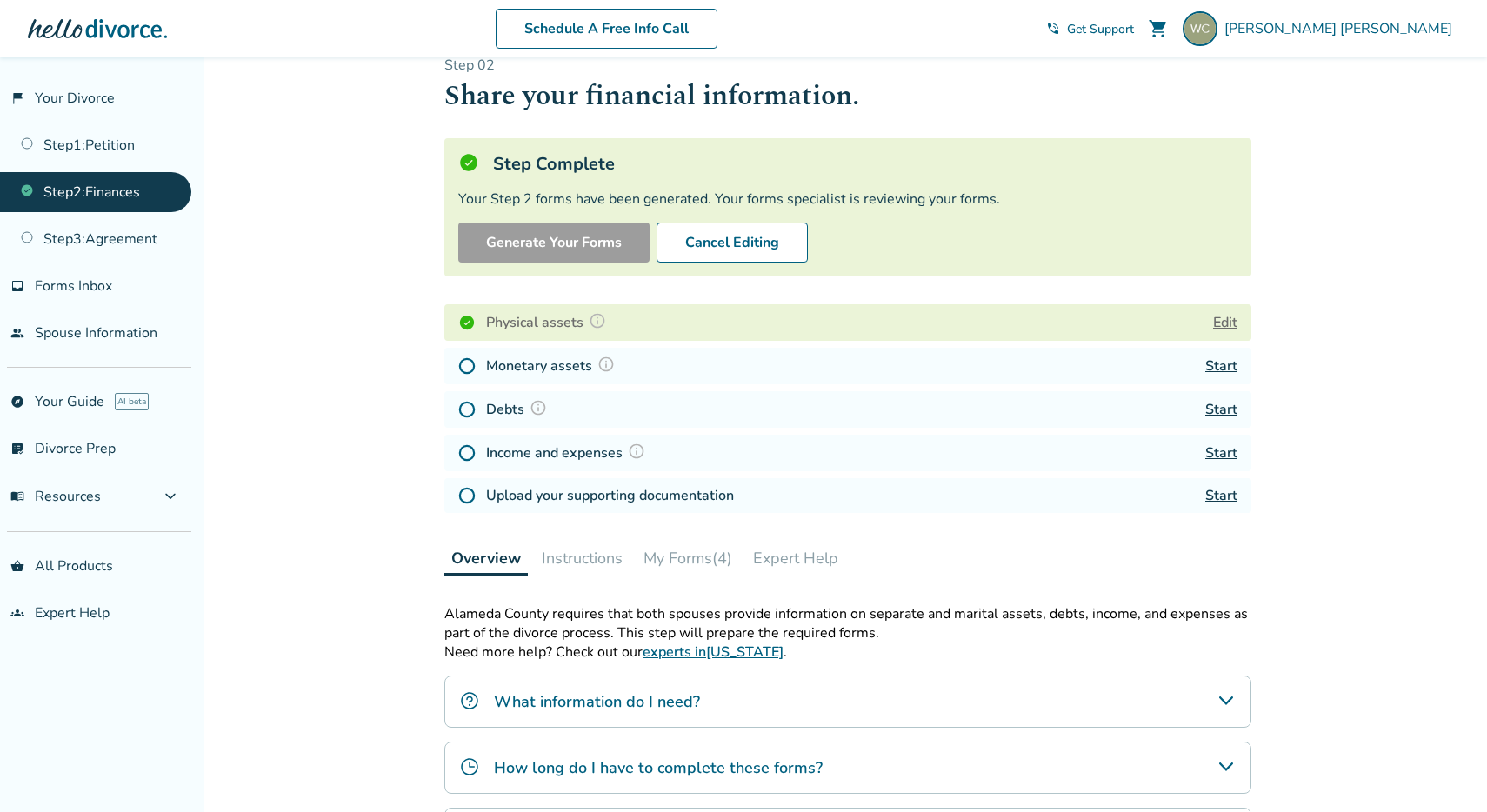
scroll to position [32, 0]
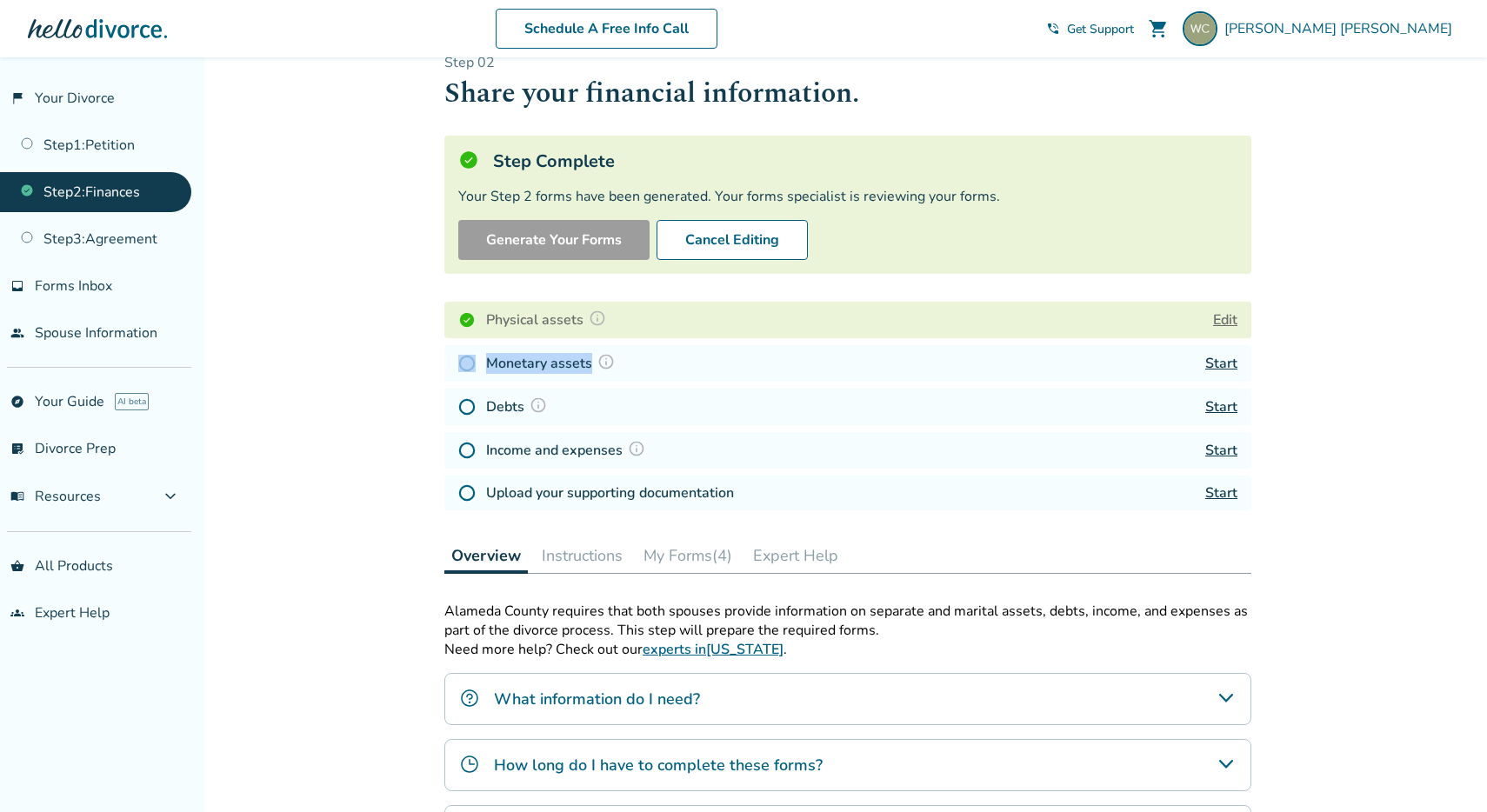
drag, startPoint x: 476, startPoint y: 364, endPoint x: 653, endPoint y: 362, distance: 177.0
click at [653, 362] on div "Monetary assets Start" at bounding box center [848, 363] width 808 height 36
click at [631, 392] on div "Debts Start" at bounding box center [848, 406] width 808 height 36
drag, startPoint x: 477, startPoint y: 414, endPoint x: 619, endPoint y: 409, distance: 142.1
click at [619, 409] on div "Debts Start" at bounding box center [848, 406] width 808 height 36
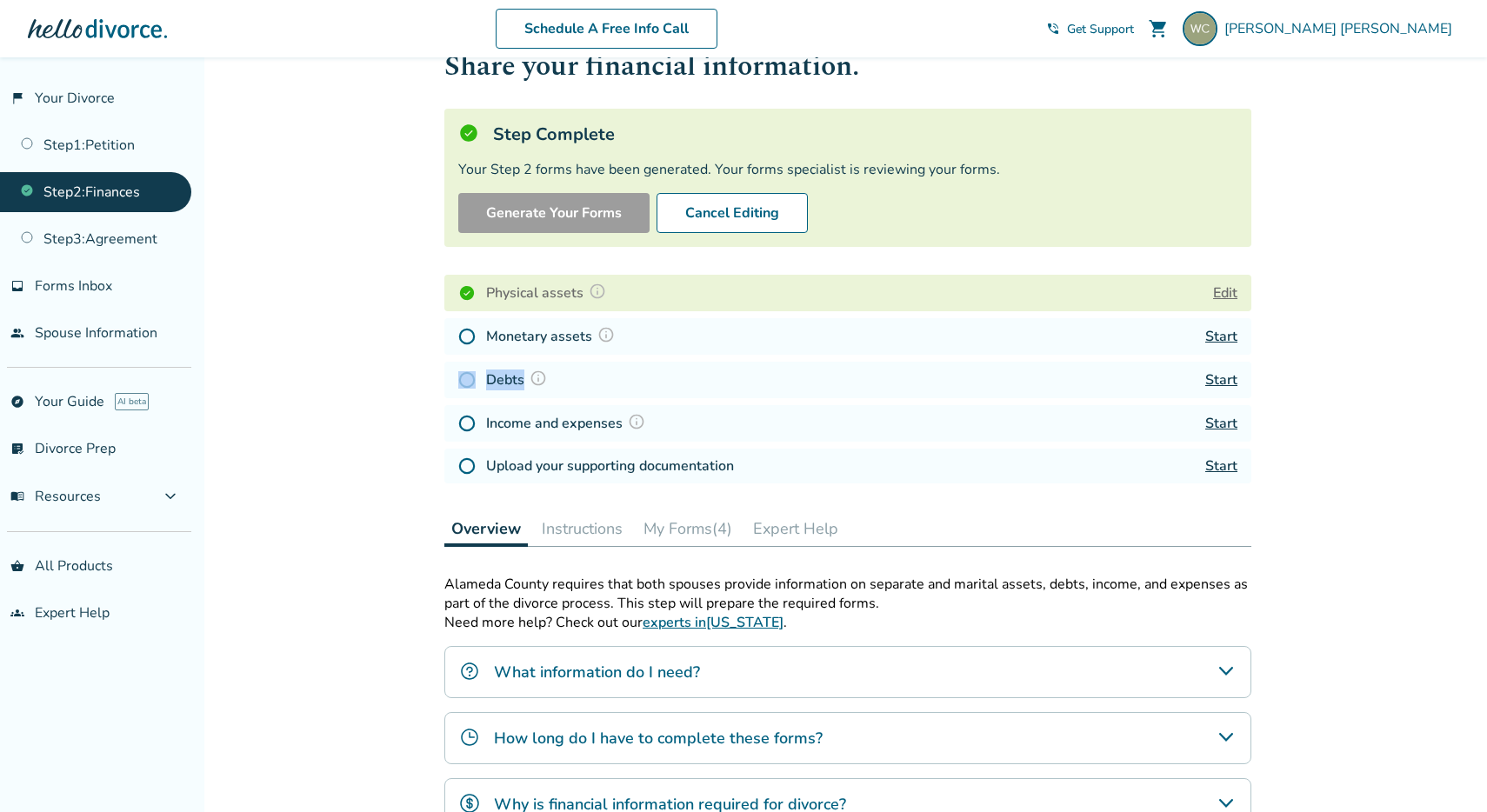
scroll to position [63, 0]
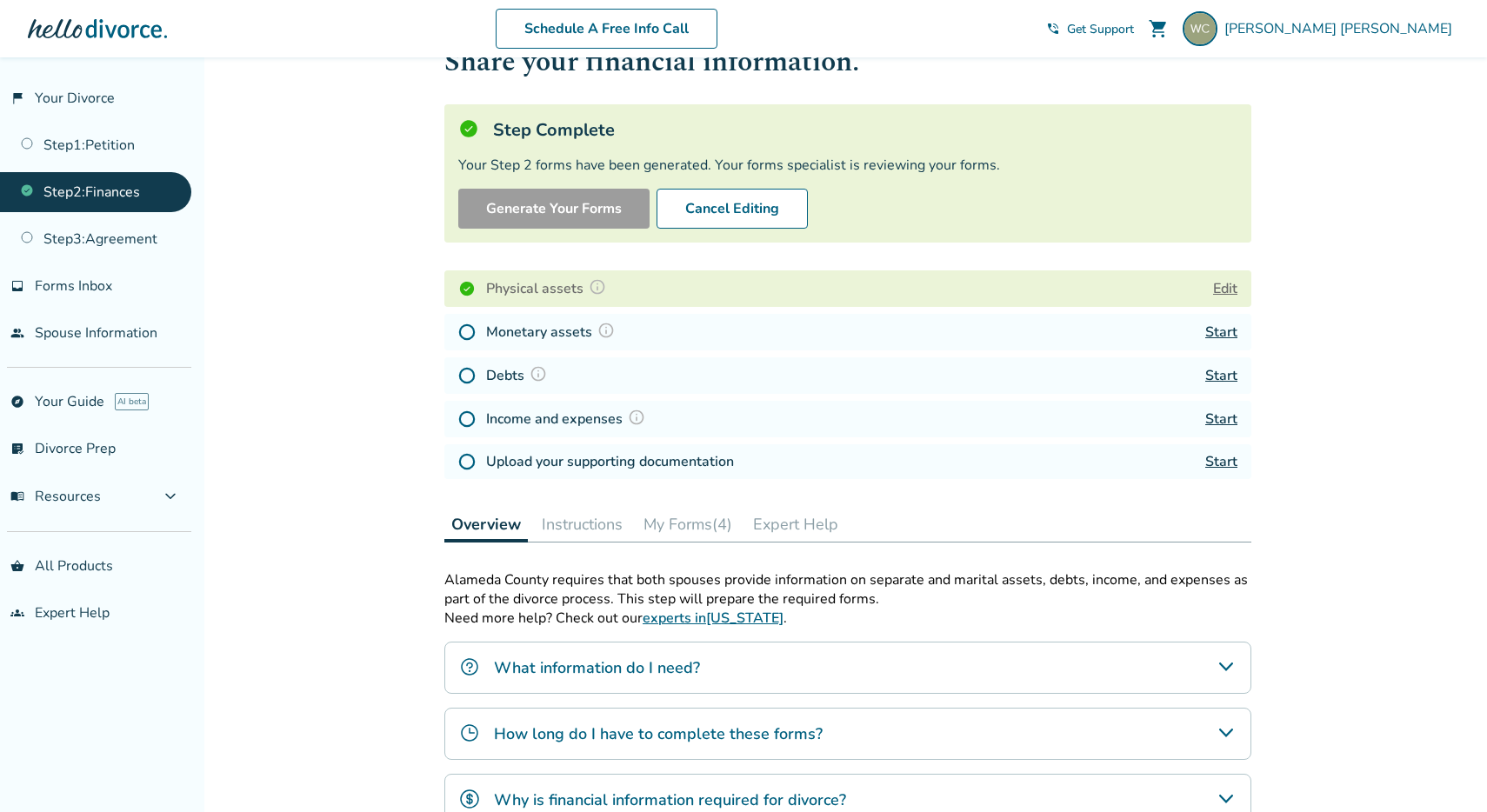
click at [702, 403] on div "Income and expenses Start" at bounding box center [848, 419] width 808 height 36
drag, startPoint x: 484, startPoint y: 421, endPoint x: 685, endPoint y: 427, distance: 201.1
click at [685, 427] on div "Income and expenses Start" at bounding box center [848, 419] width 808 height 36
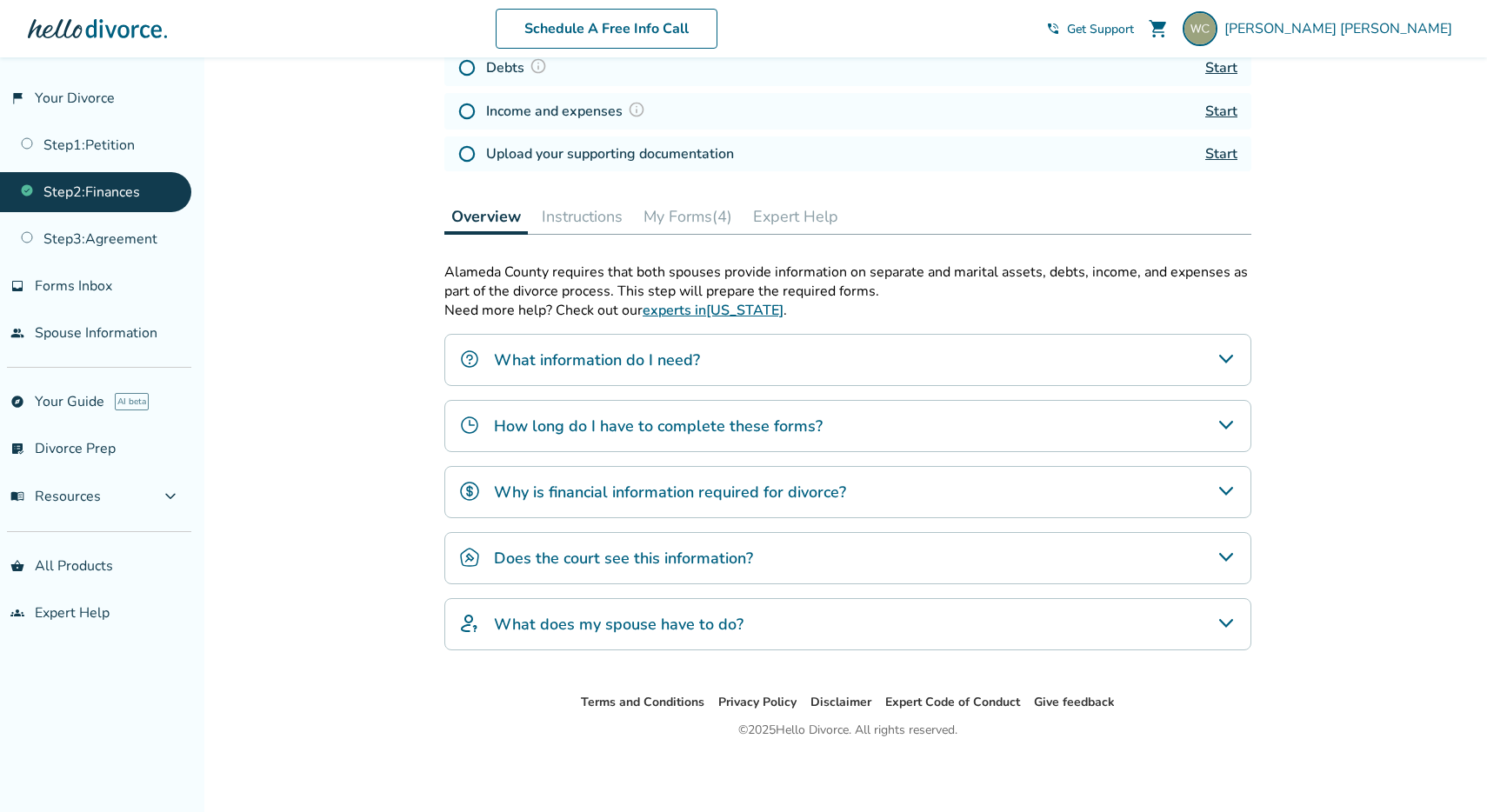
scroll to position [0, 0]
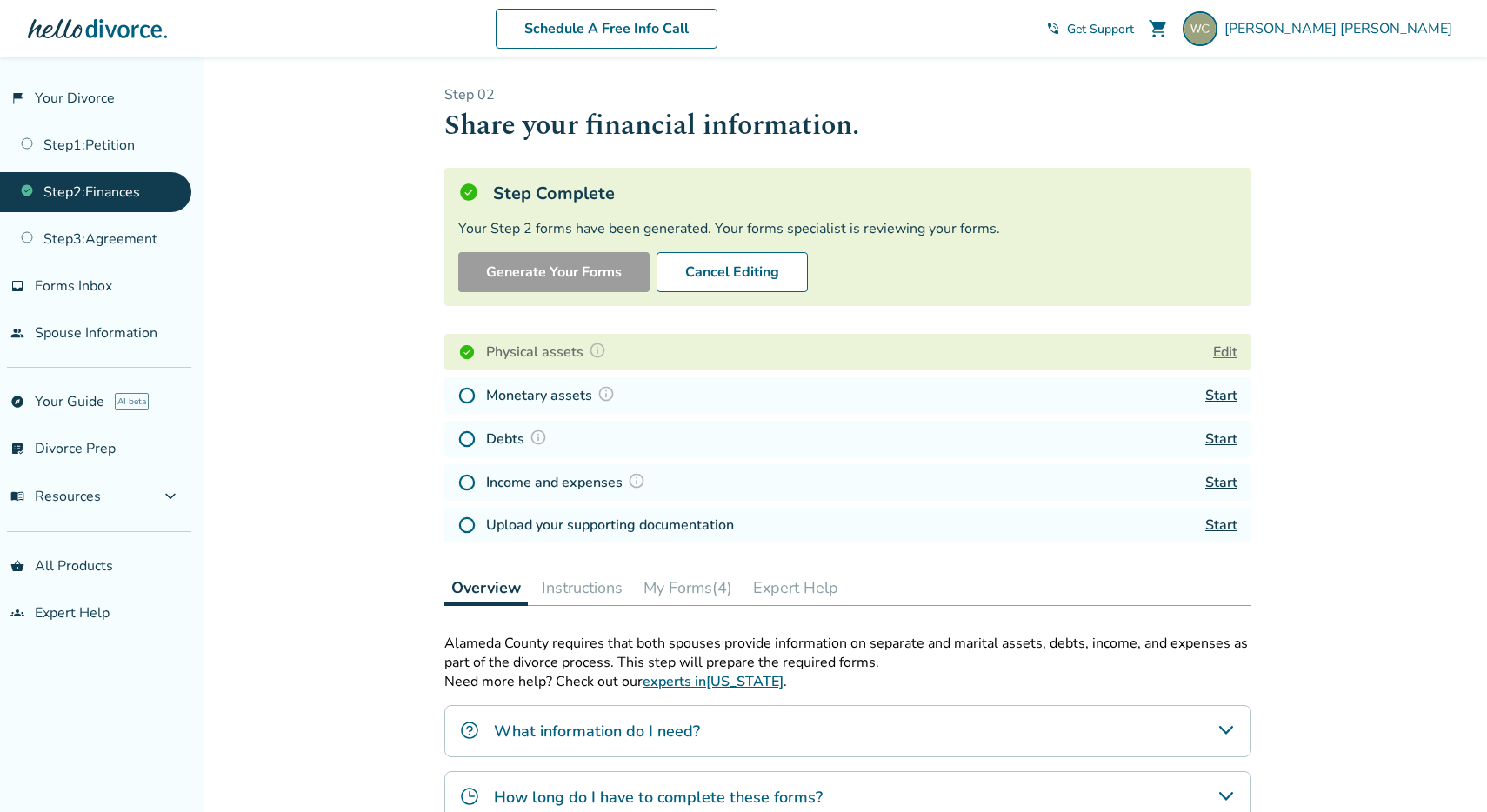
click at [593, 460] on div "Physical assets Edit Monetary assets Start Debts Start Income and expenses Star…" at bounding box center [848, 438] width 808 height 222
click at [708, 390] on div "Monetary assets Start" at bounding box center [848, 395] width 808 height 36
click at [576, 352] on div "Step 0 2 Share your financial information. Step Complete Your Step 2 forms have…" at bounding box center [848, 318] width 808 height 464
click at [599, 728] on h4 "What information do I need?" at bounding box center [597, 731] width 206 height 22
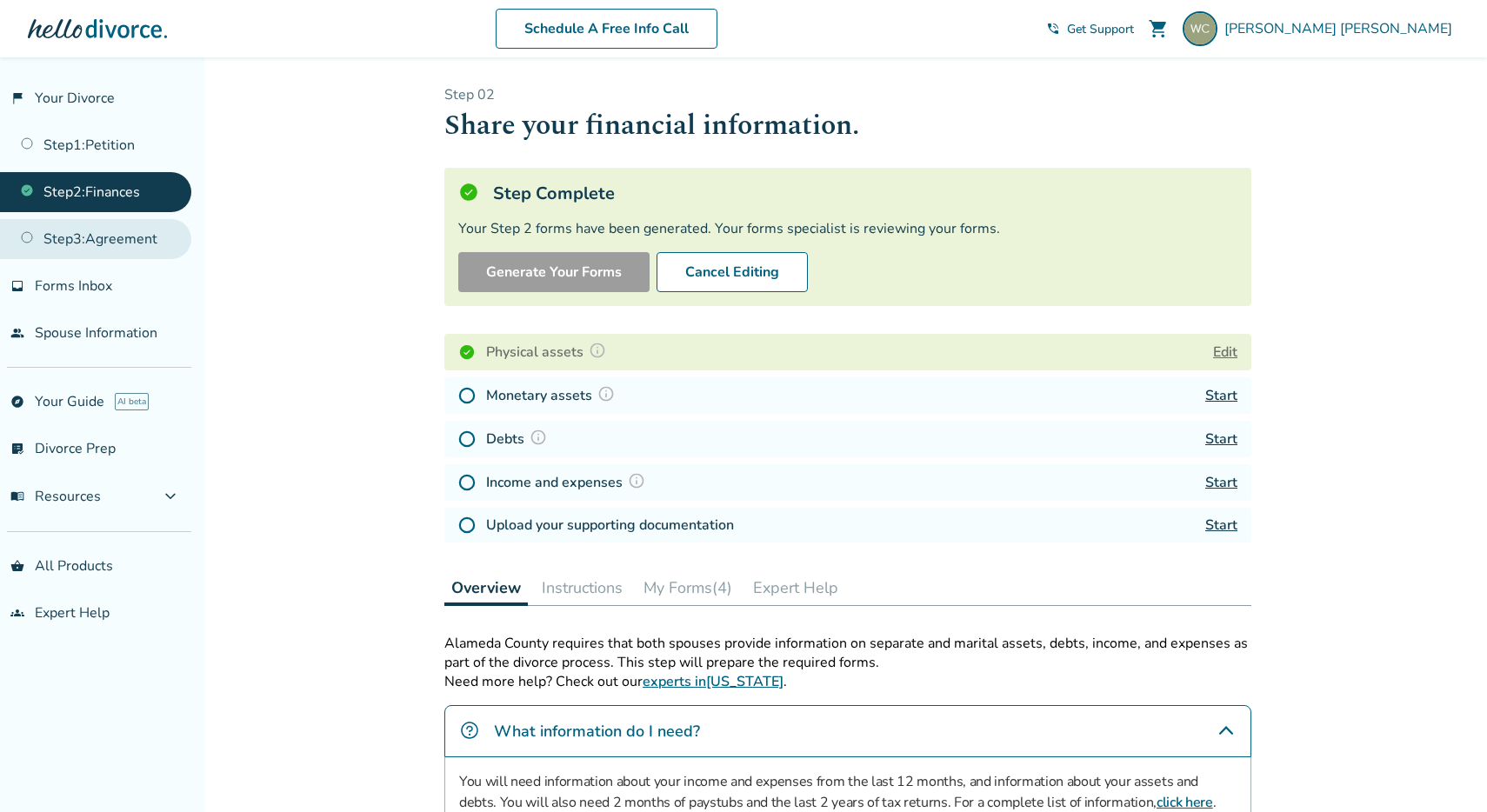
click at [111, 237] on link "Step 3 : Agreement" at bounding box center [95, 238] width 191 height 40
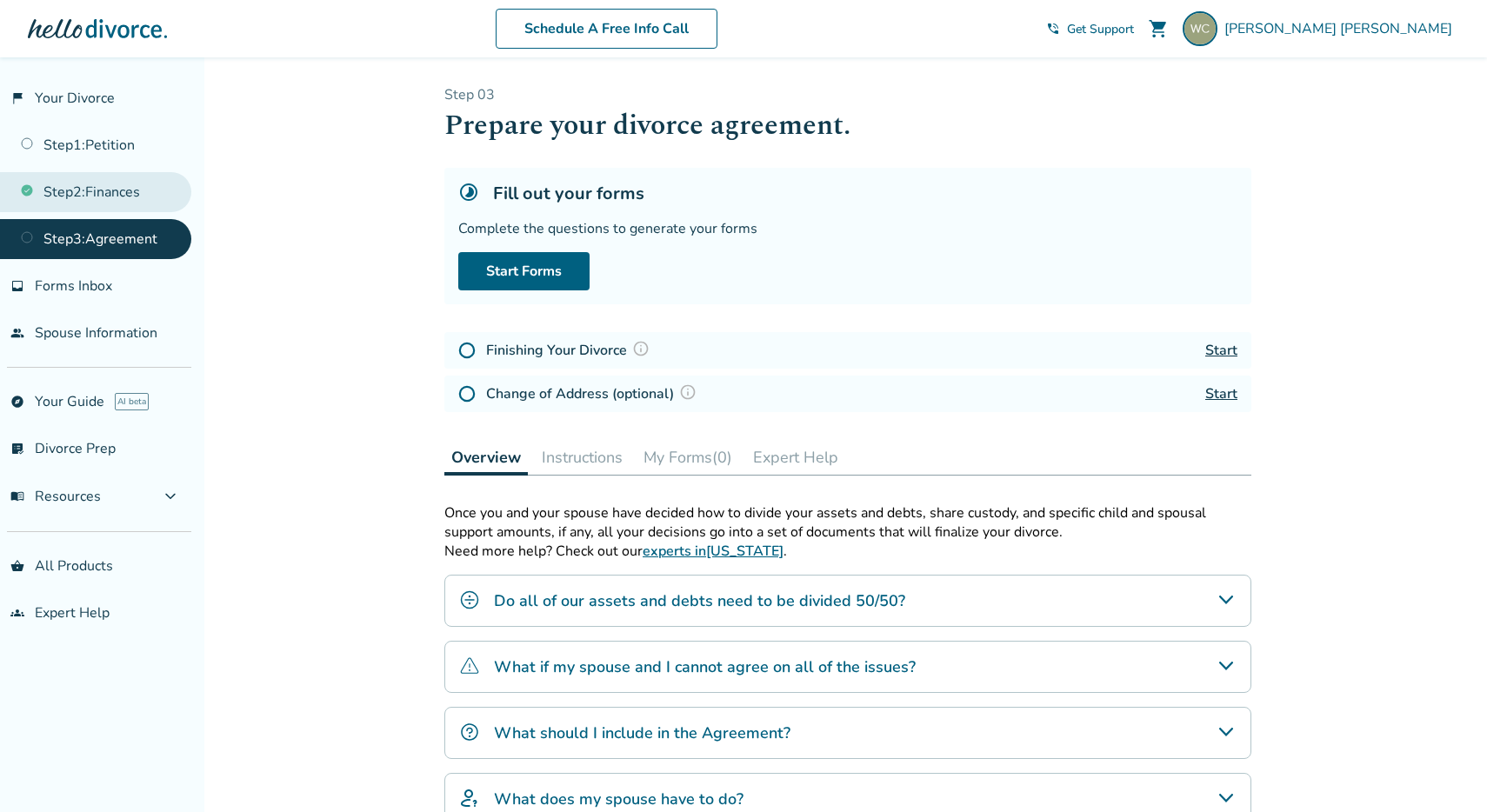
click at [119, 200] on link "Step 2 : Finances" at bounding box center [95, 192] width 191 height 40
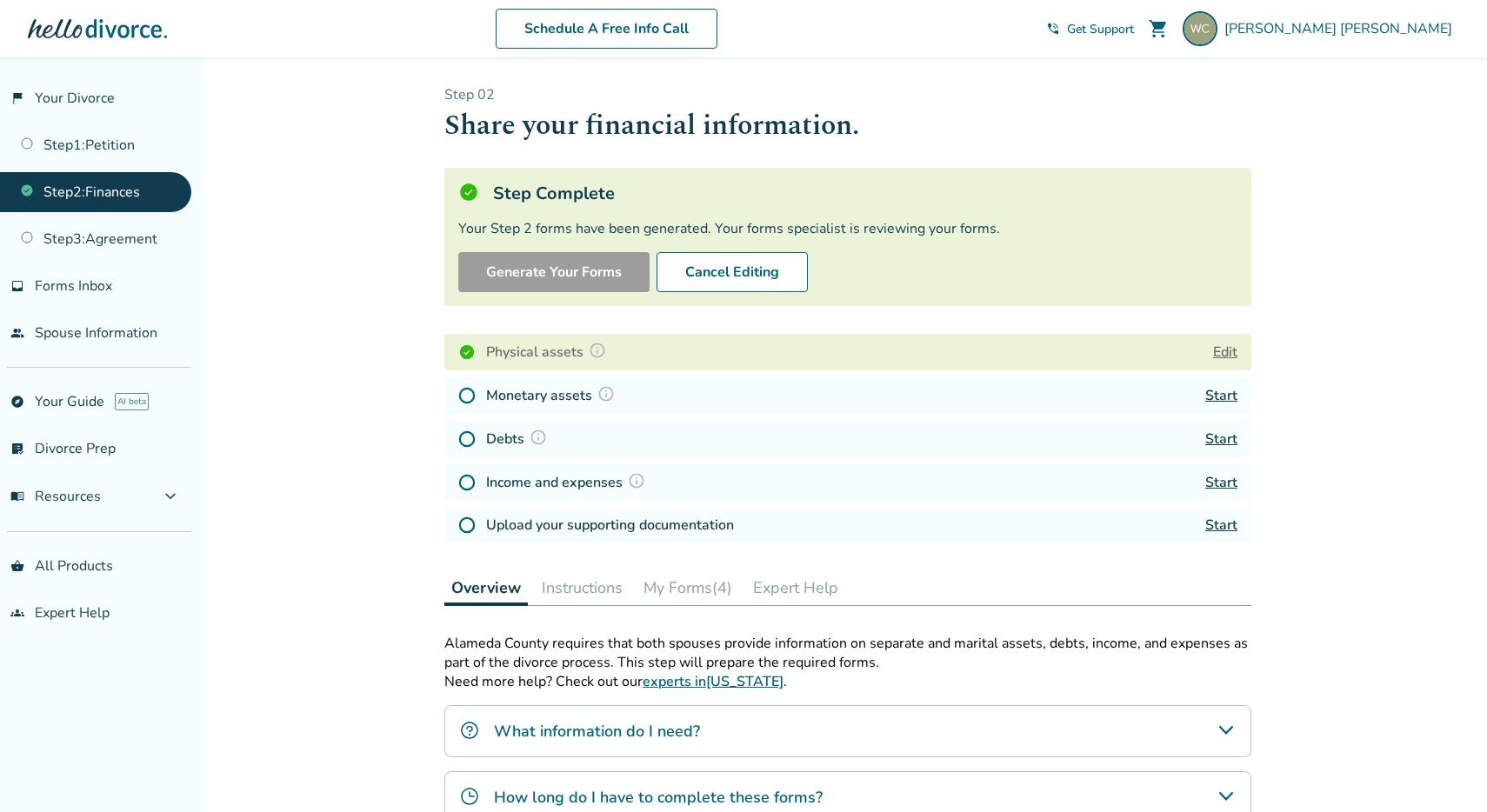
click at [119, 200] on link "Step 2 : Finances" at bounding box center [95, 192] width 191 height 40
click at [690, 353] on div "Physical assets Edit" at bounding box center [848, 352] width 808 height 36
click at [590, 351] on img at bounding box center [598, 350] width 18 height 18
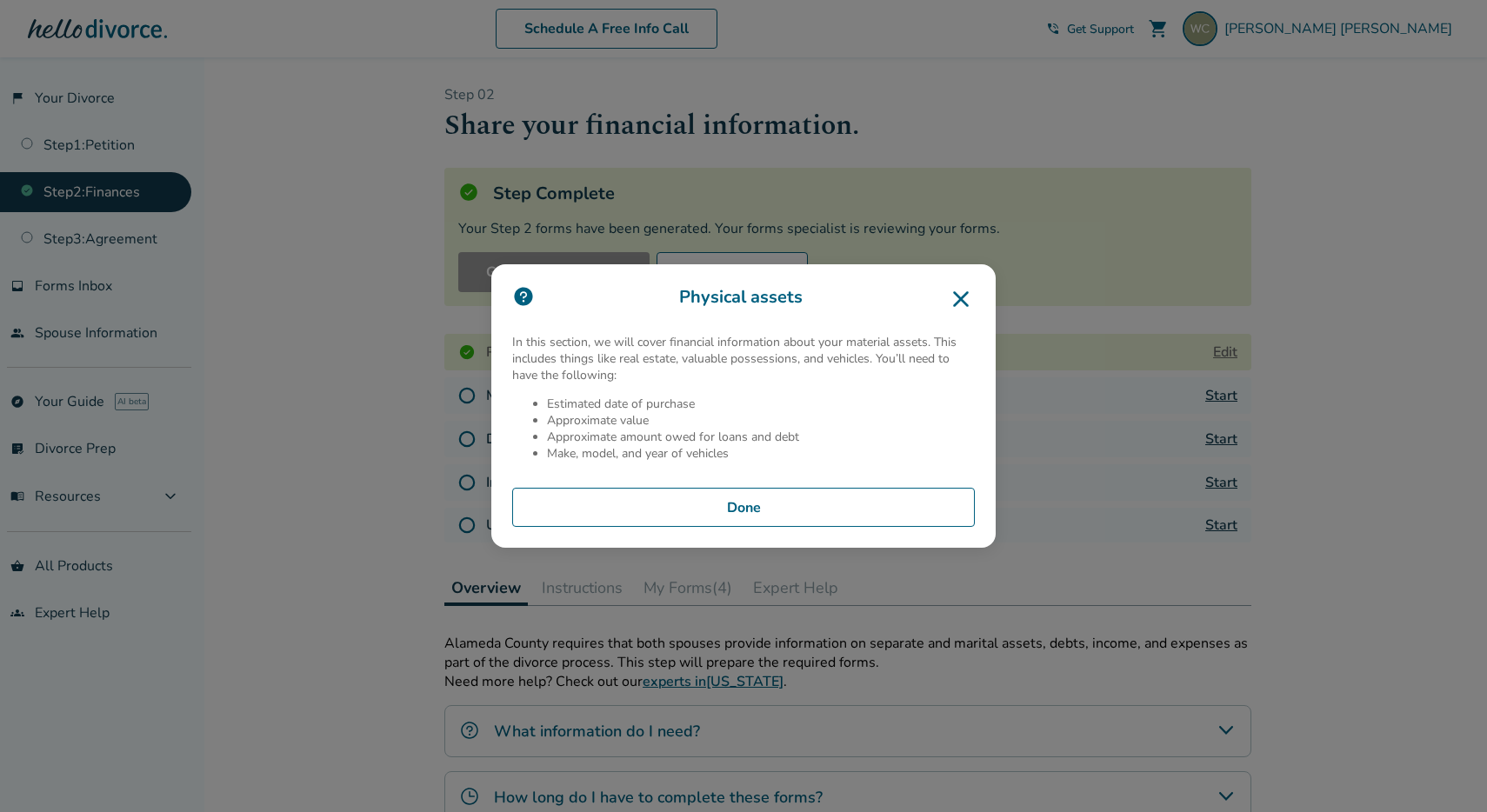
click at [982, 298] on div "Physical assets In this section, we will cover financial information about your…" at bounding box center [744, 406] width 504 height 285
click at [961, 292] on icon at bounding box center [961, 299] width 28 height 28
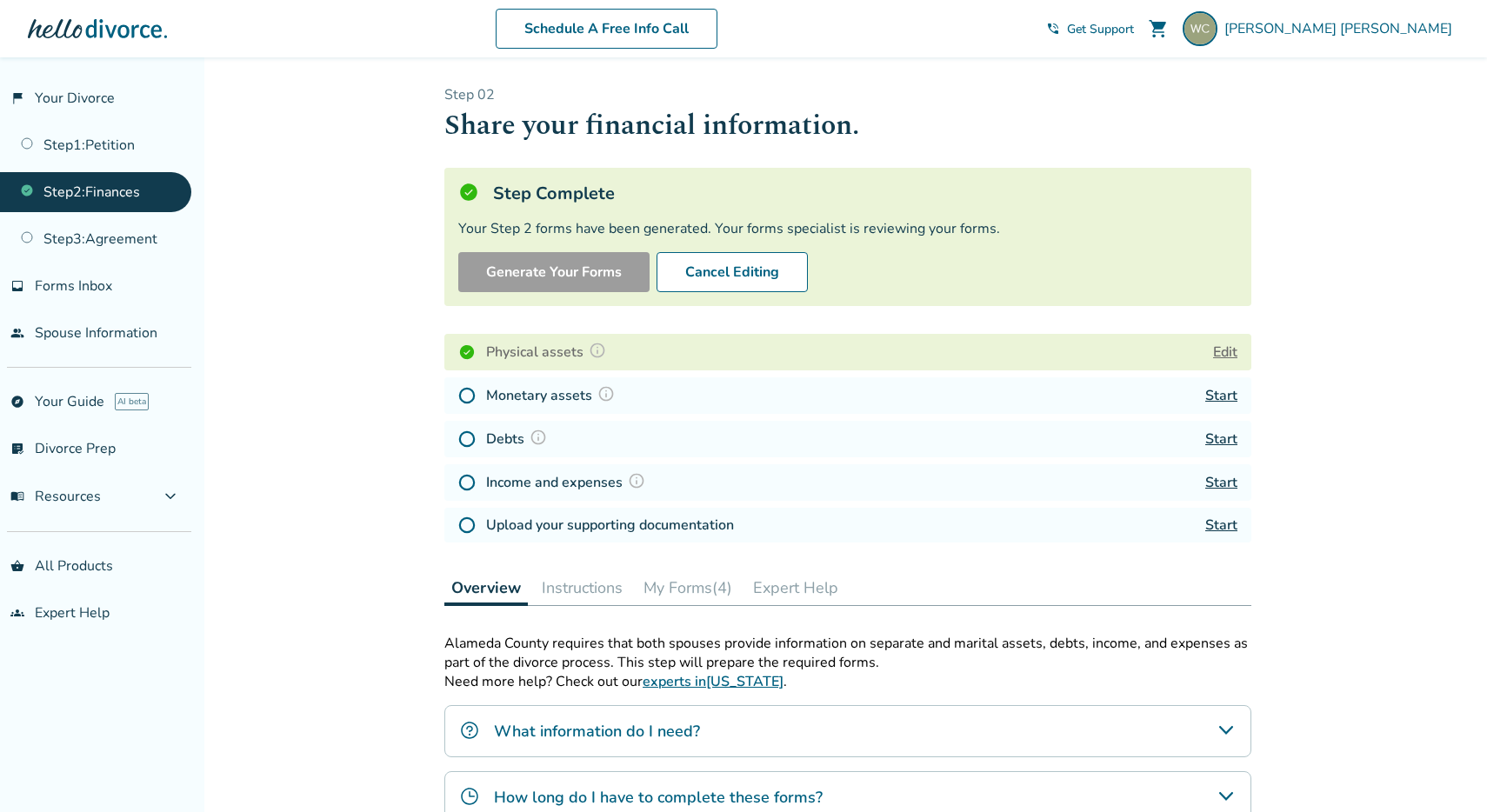
click at [781, 494] on div "Income and expenses Start" at bounding box center [848, 482] width 808 height 36
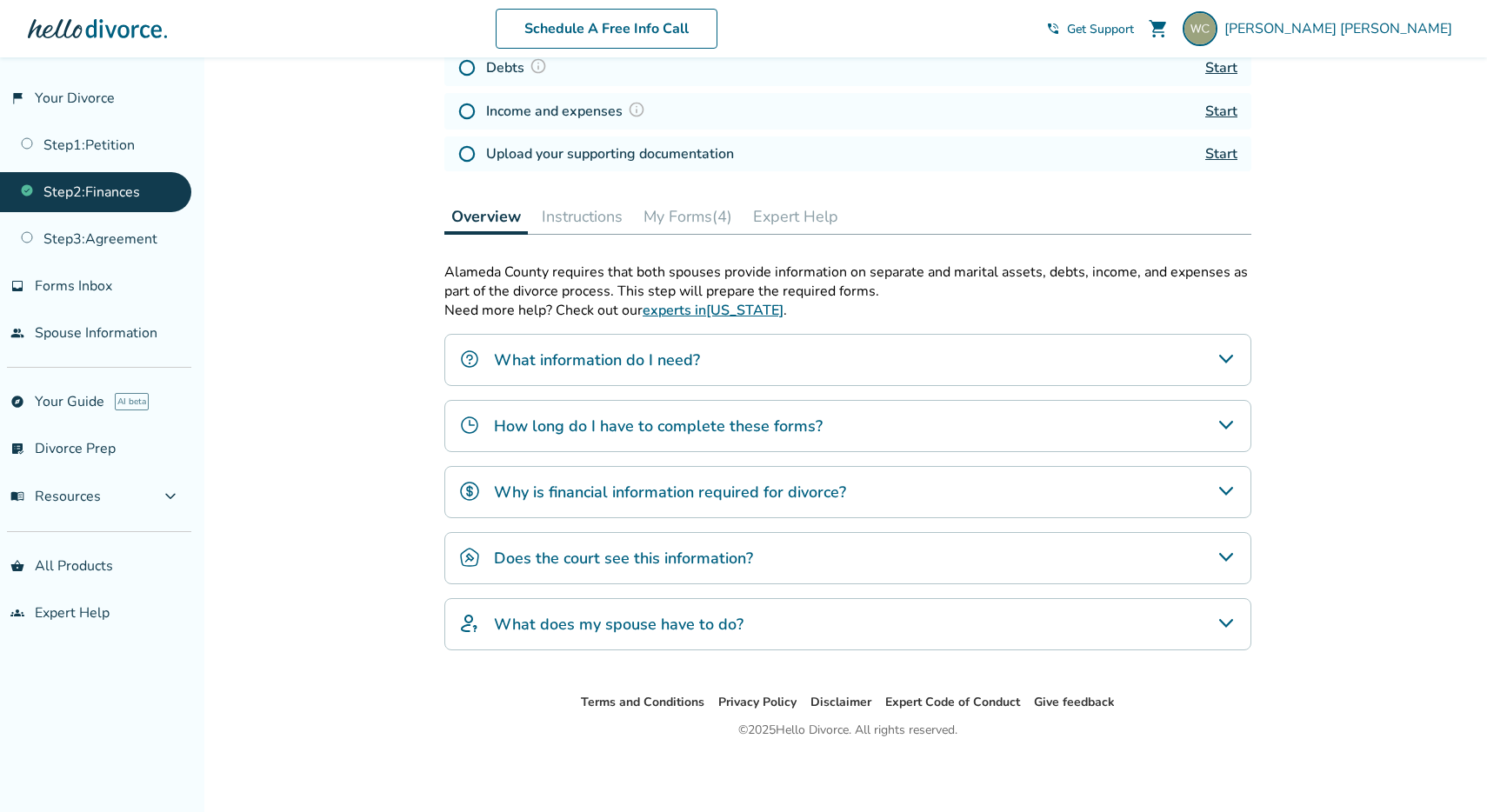
click at [737, 630] on h4 "What does my spouse have to do?" at bounding box center [618, 623] width 250 height 22
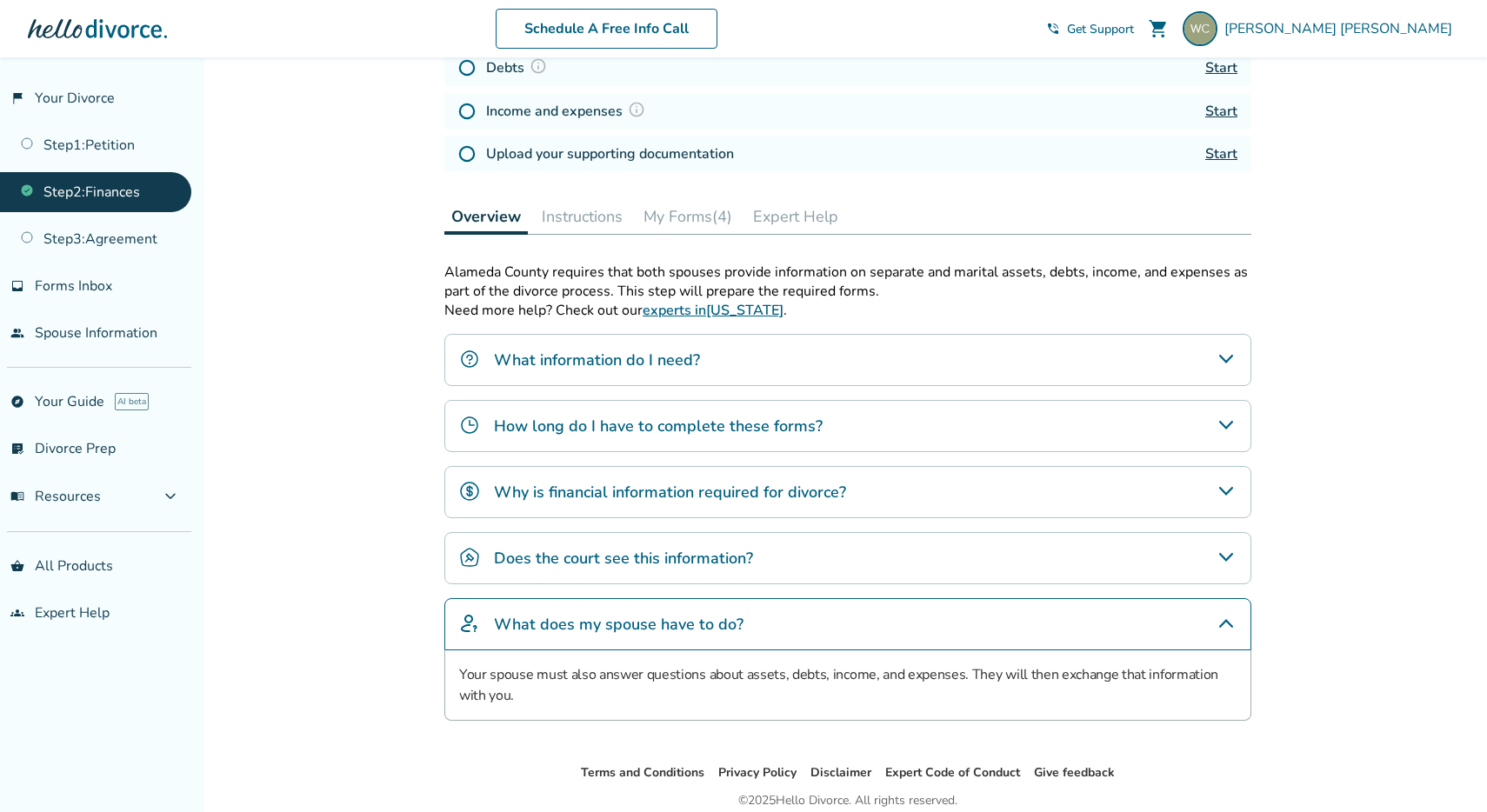
click at [701, 551] on h4 "Does the court see this information?" at bounding box center [623, 558] width 259 height 22
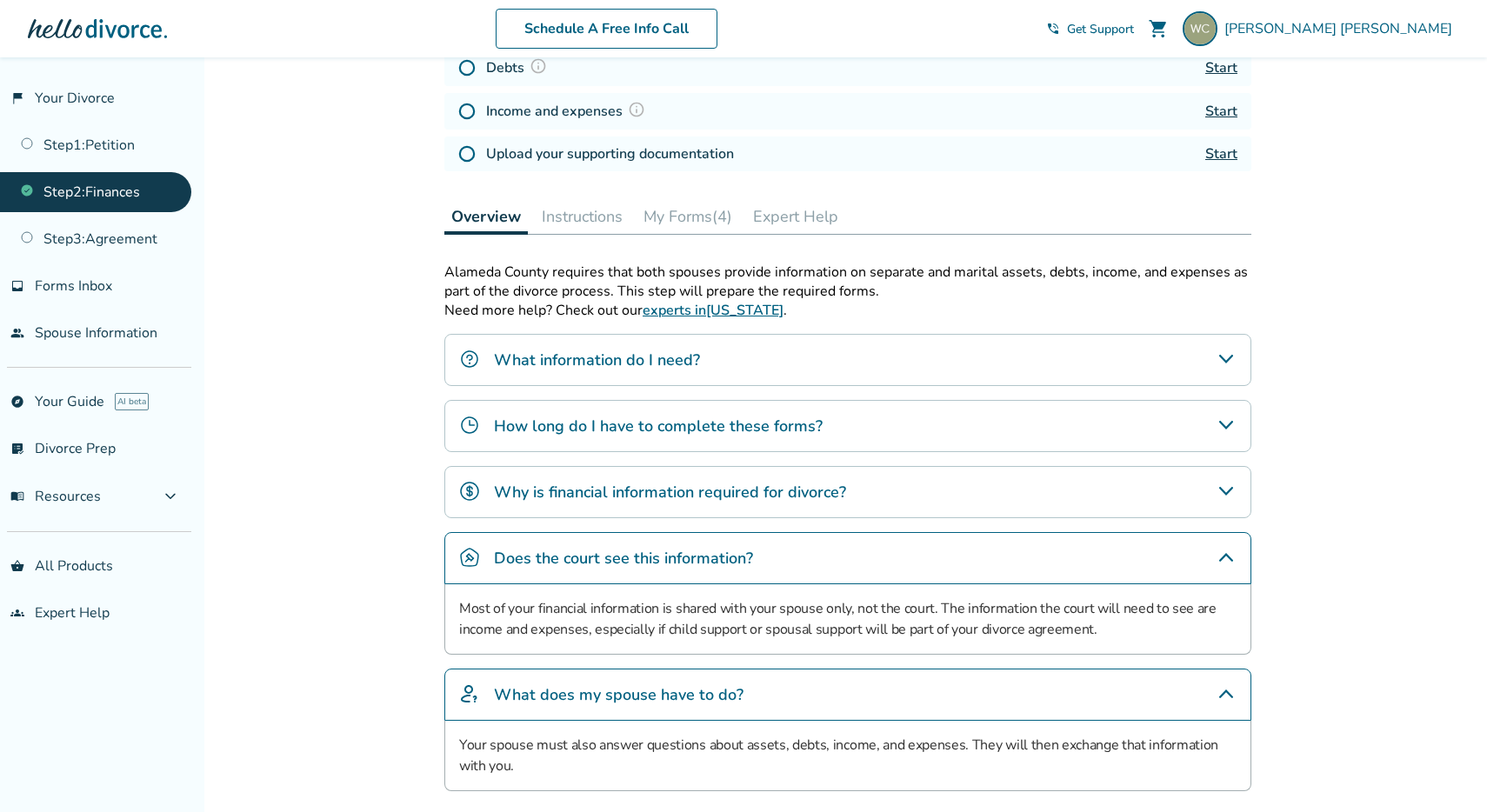
click at [686, 478] on div "Why is financial information required for divorce?" at bounding box center [848, 492] width 808 height 52
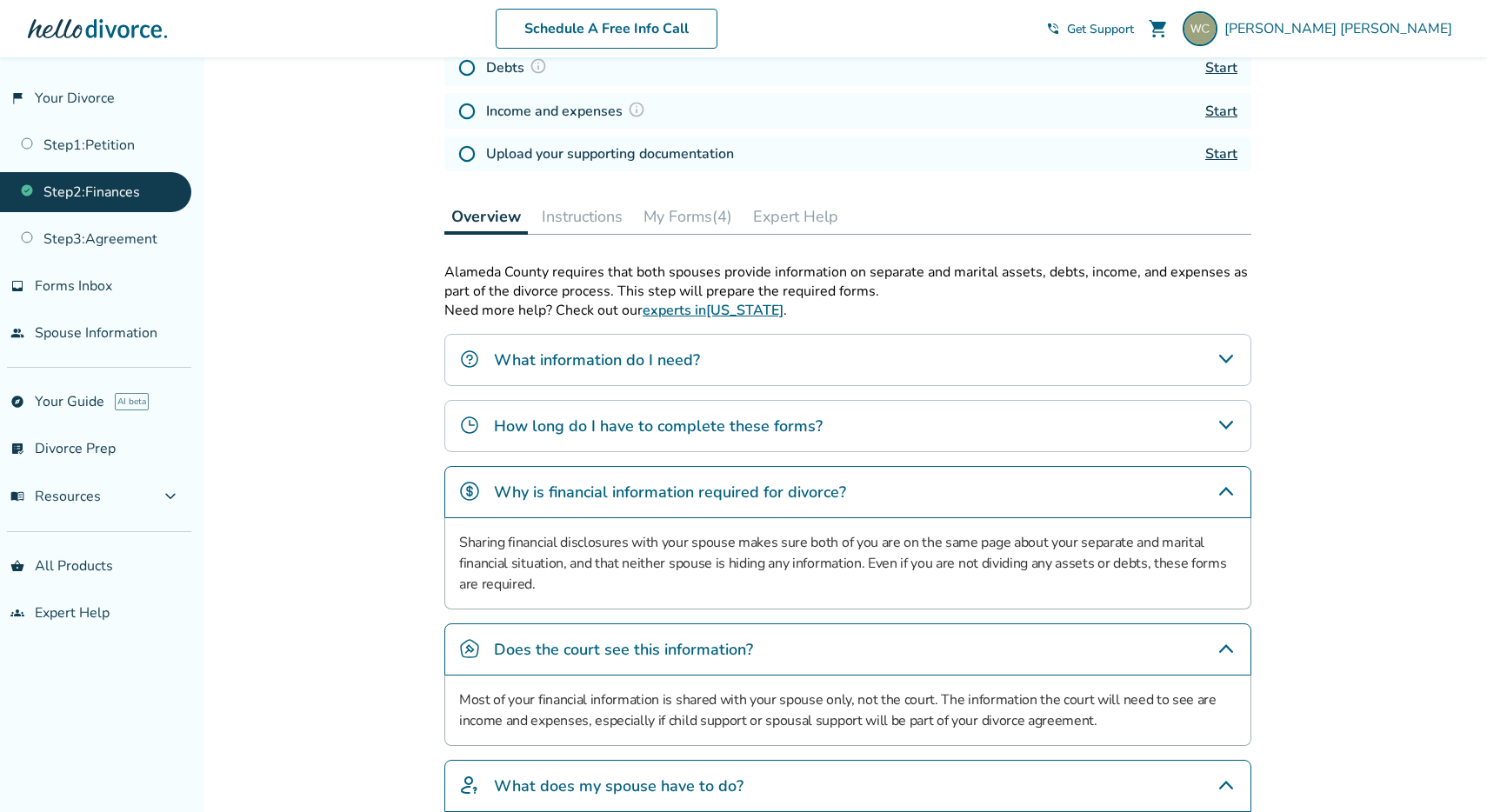
click at [664, 418] on h4 "How long do I have to complete these forms?" at bounding box center [658, 425] width 329 height 22
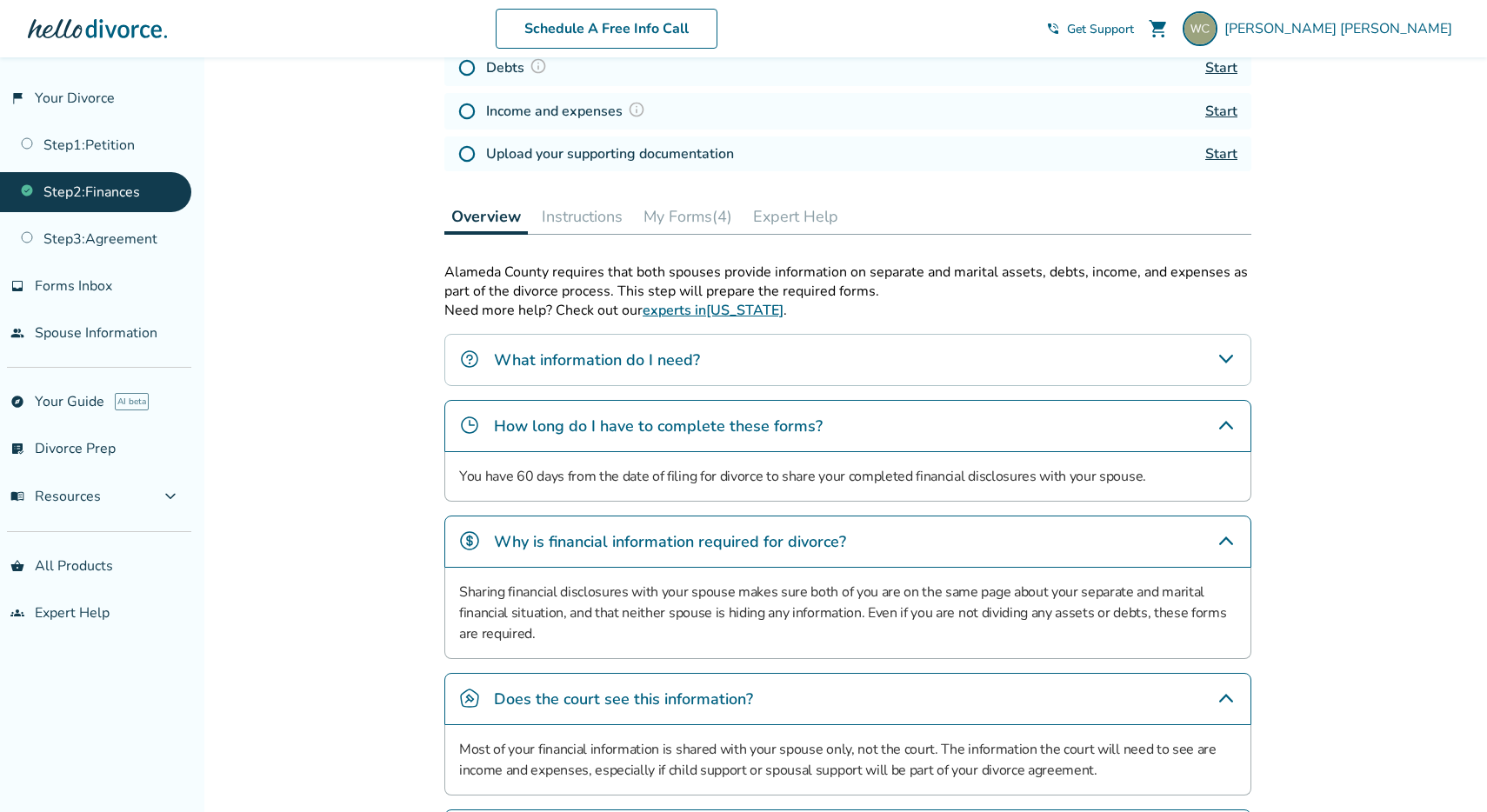
click at [649, 369] on h4 "What information do I need?" at bounding box center [597, 359] width 206 height 22
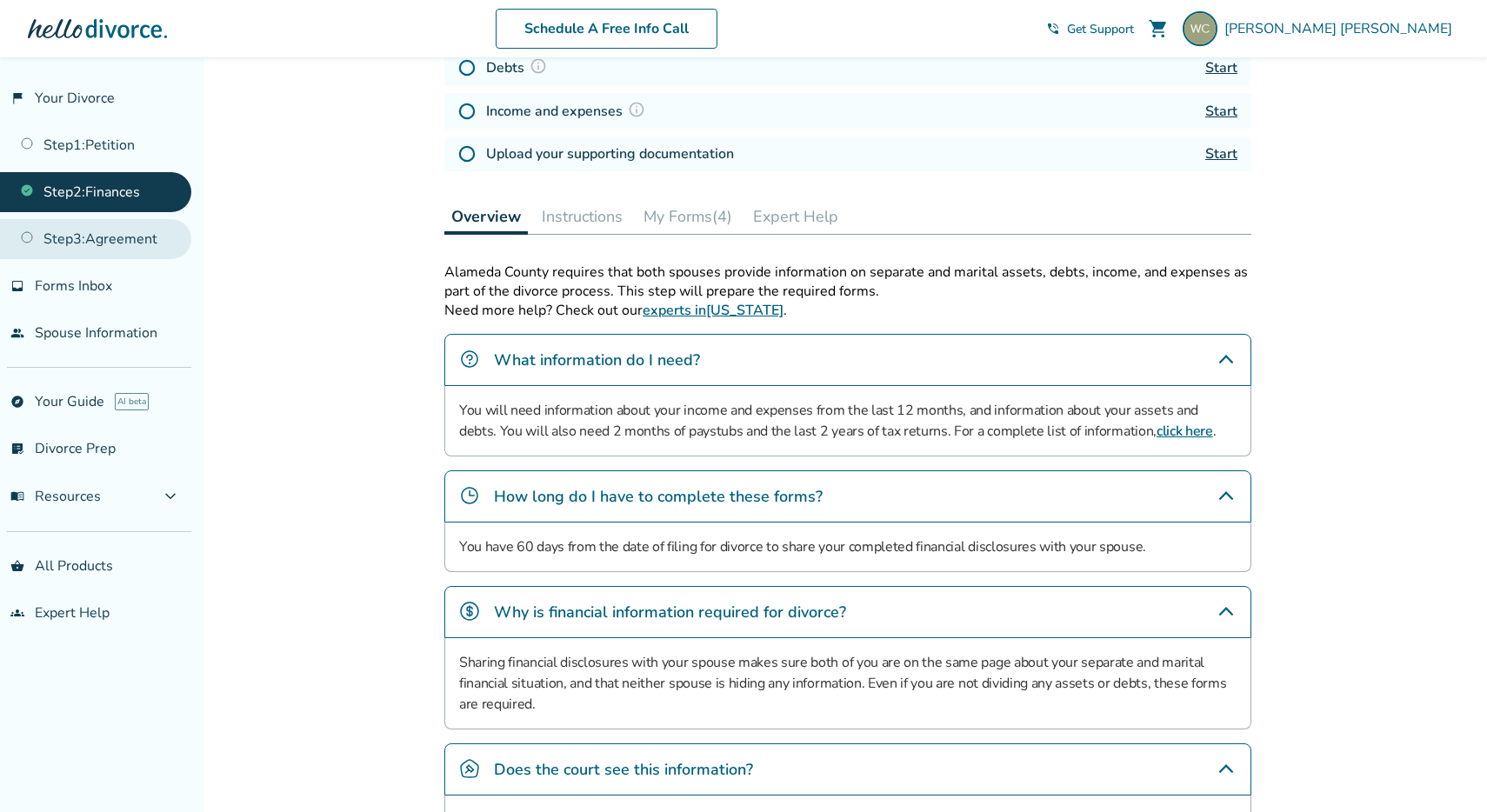
click at [141, 244] on link "Step 3 : Agreement" at bounding box center [95, 238] width 191 height 40
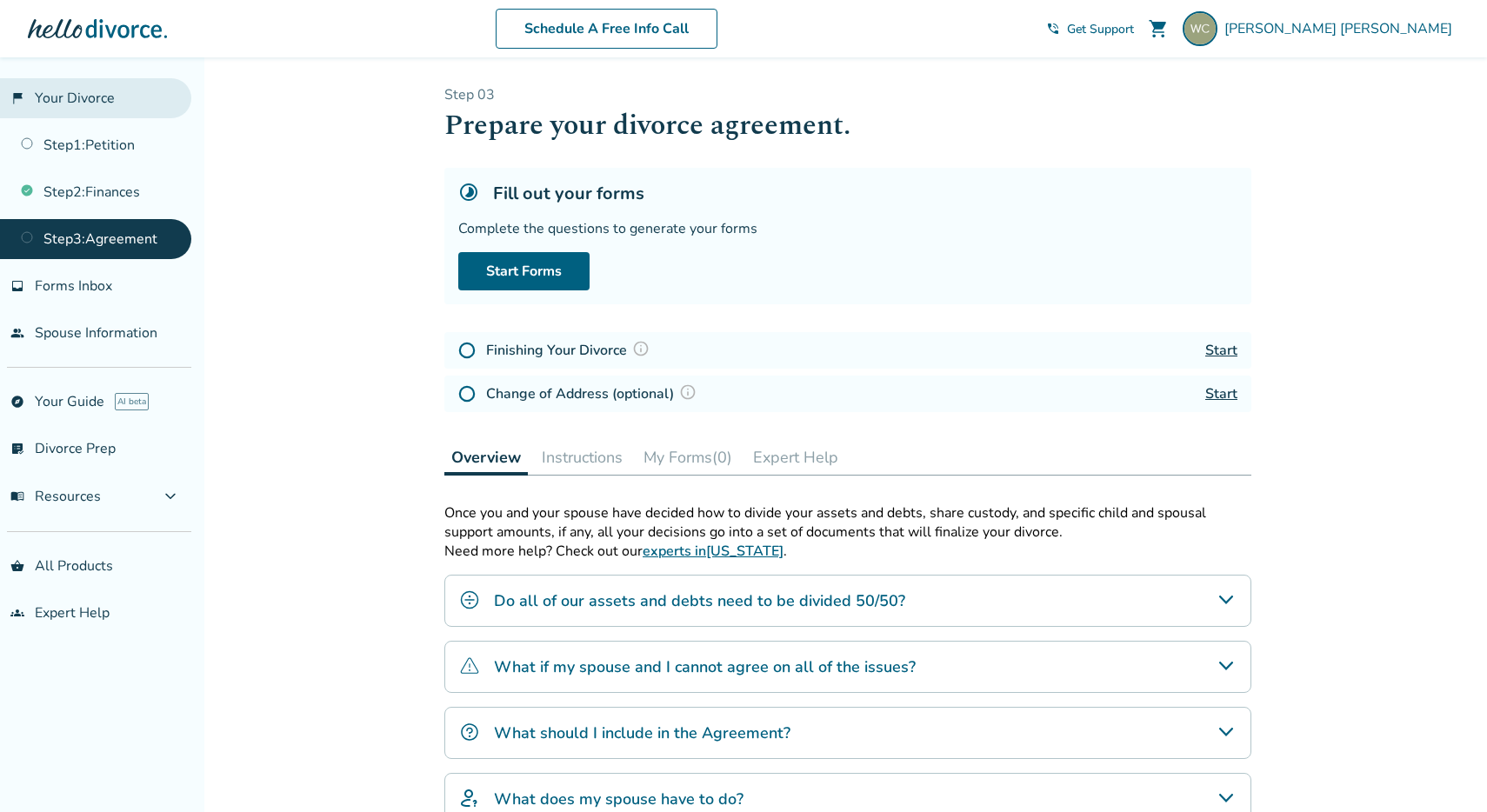
click at [104, 103] on link "flag_2 Your Divorce" at bounding box center [95, 98] width 191 height 40
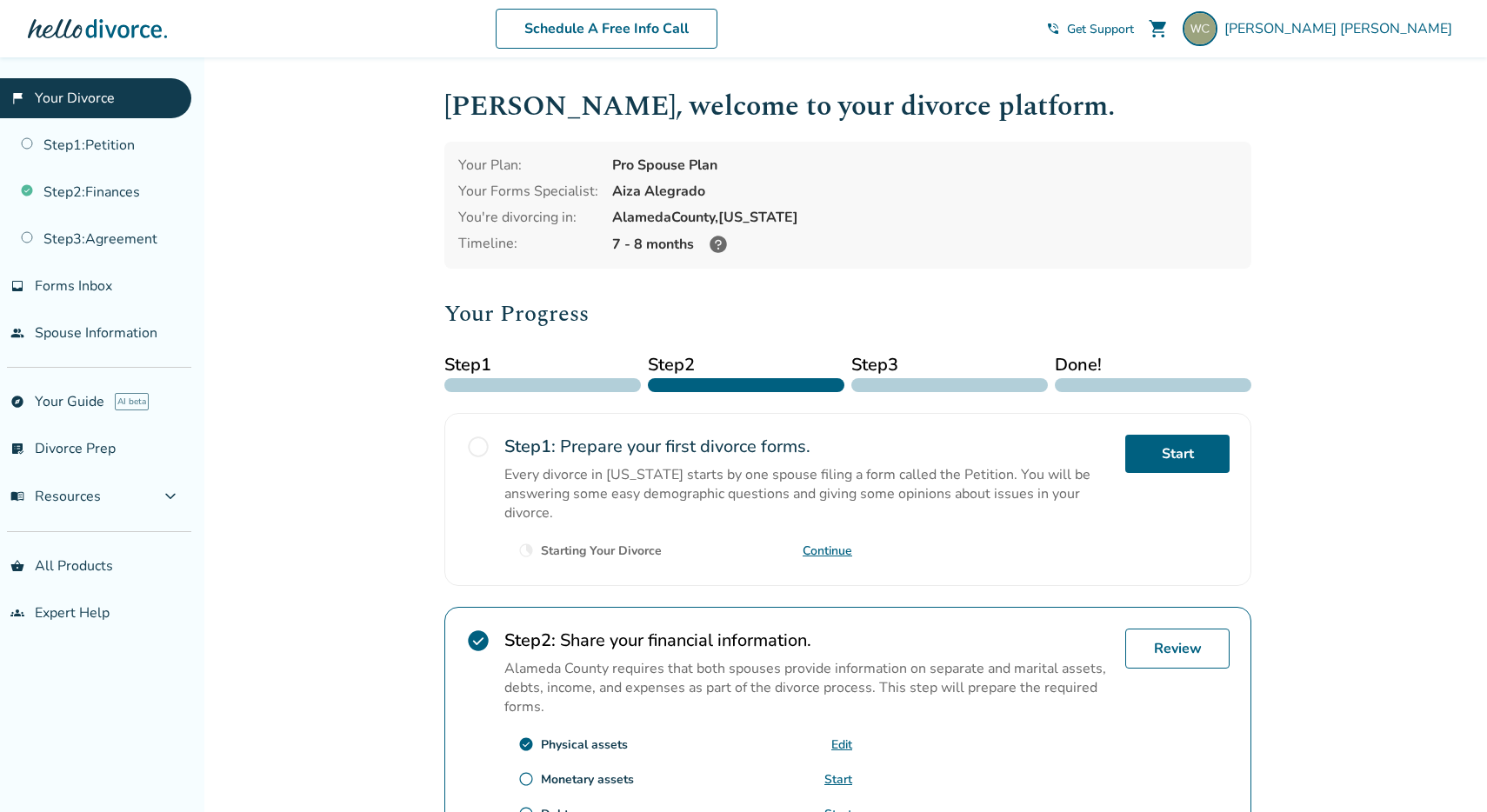
scroll to position [446, 0]
